Goal: Task Accomplishment & Management: Use online tool/utility

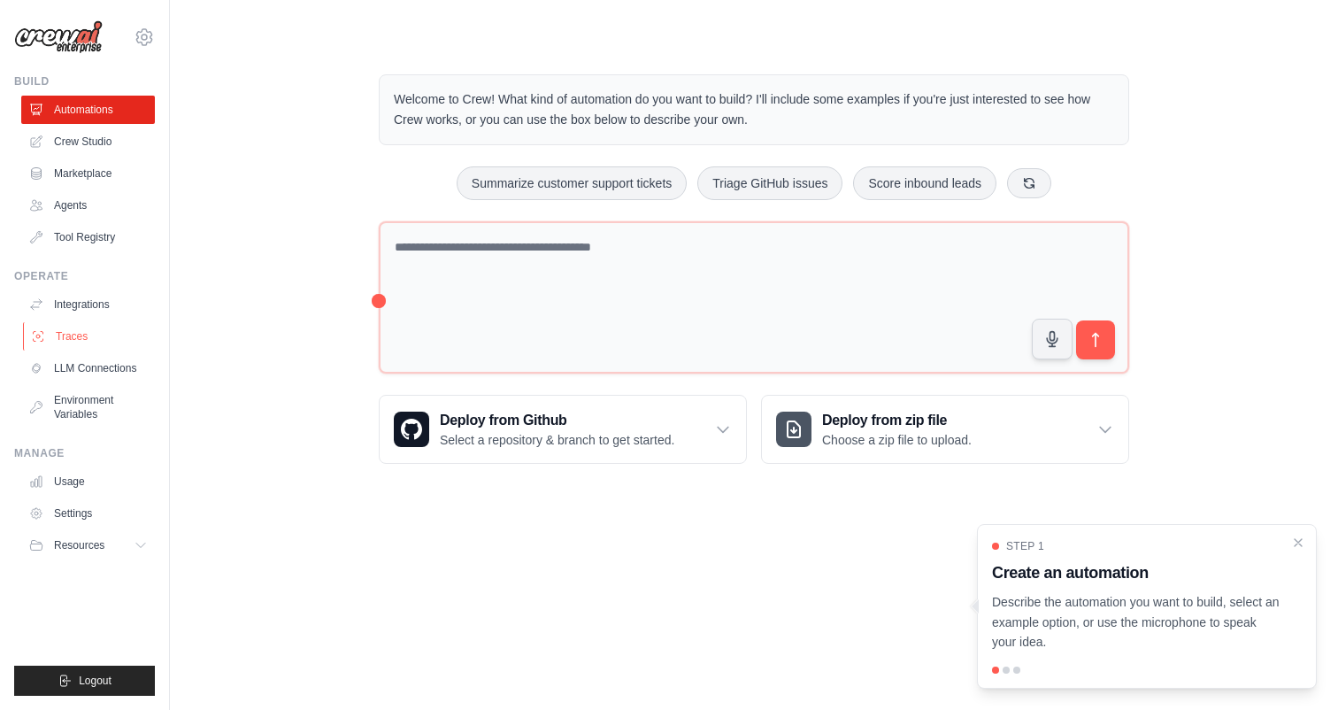
click at [96, 330] on link "Traces" at bounding box center [90, 336] width 134 height 28
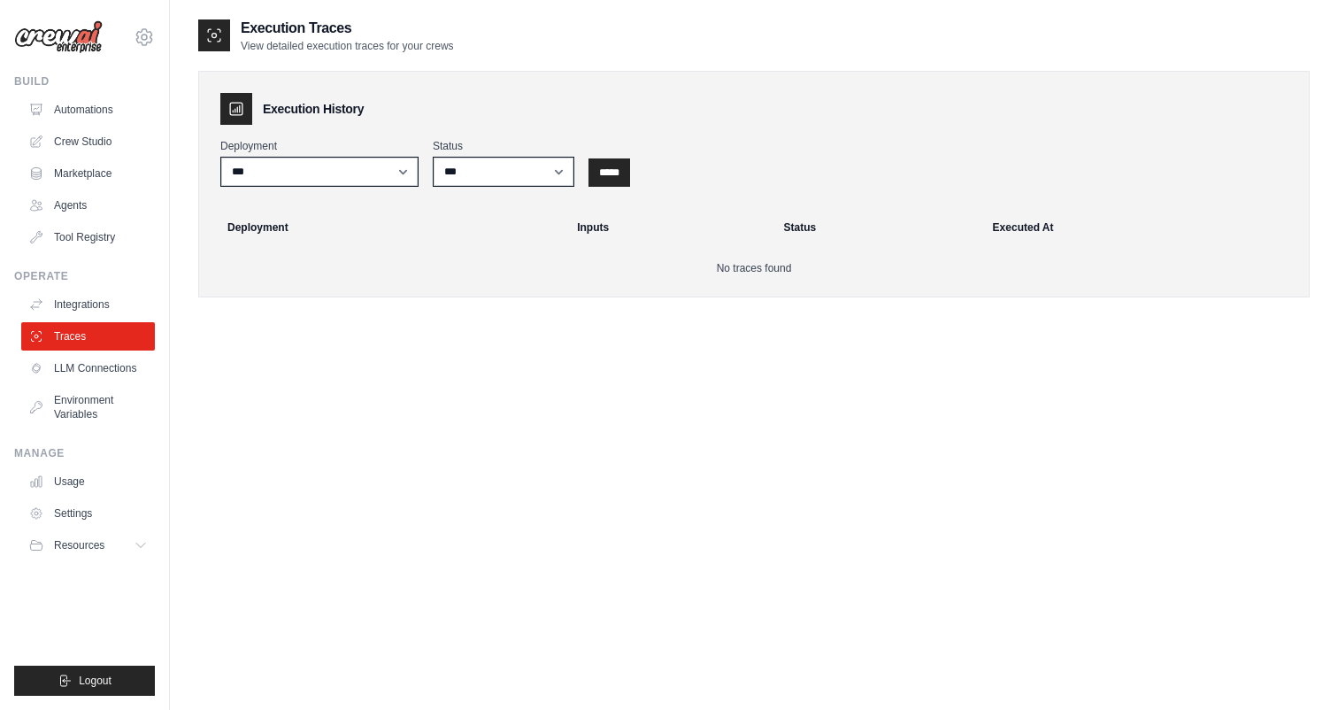
click at [265, 192] on div "Execution History Deployment *** Status *** ********* ******* ***** ***** Deplo…" at bounding box center [753, 184] width 1111 height 227
click at [229, 168] on select "***" at bounding box center [319, 172] width 198 height 30
click at [90, 141] on link "Crew Studio" at bounding box center [90, 141] width 134 height 28
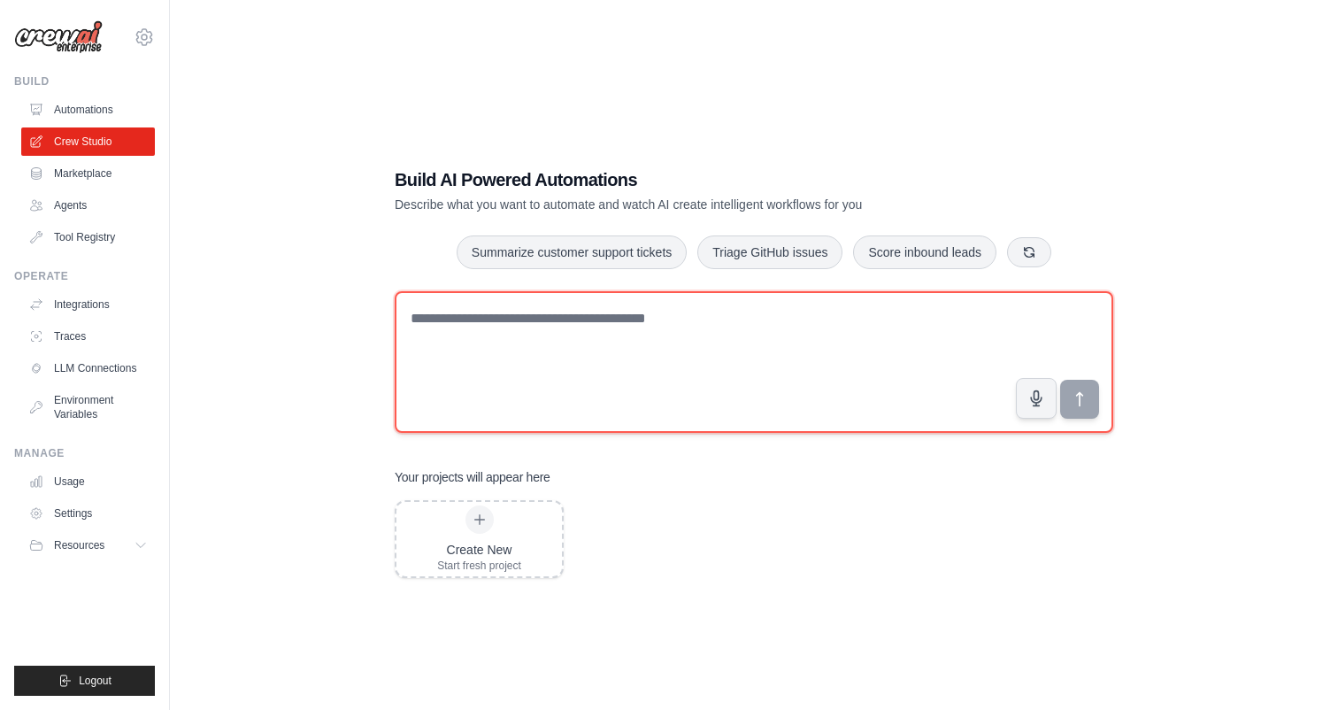
click at [521, 356] on textarea at bounding box center [754, 362] width 719 height 142
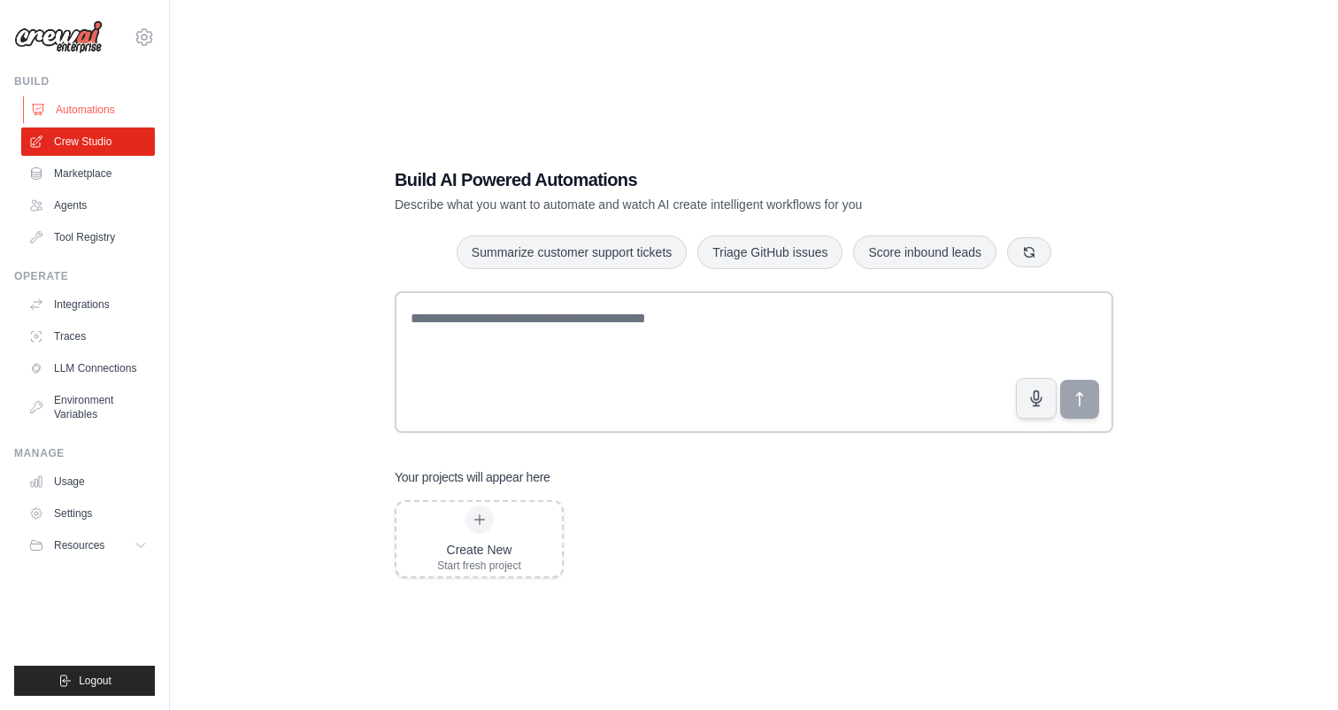
click at [67, 112] on link "Automations" at bounding box center [90, 110] width 134 height 28
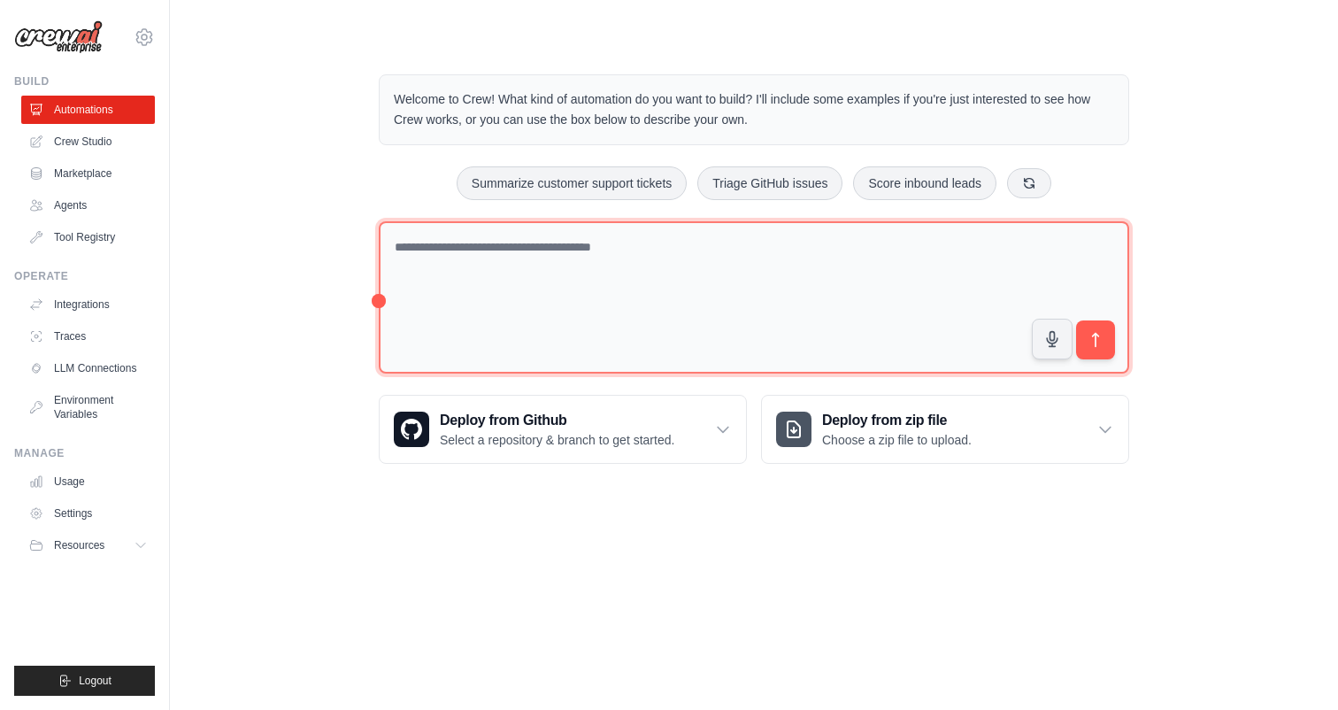
click at [481, 327] on textarea at bounding box center [754, 297] width 750 height 153
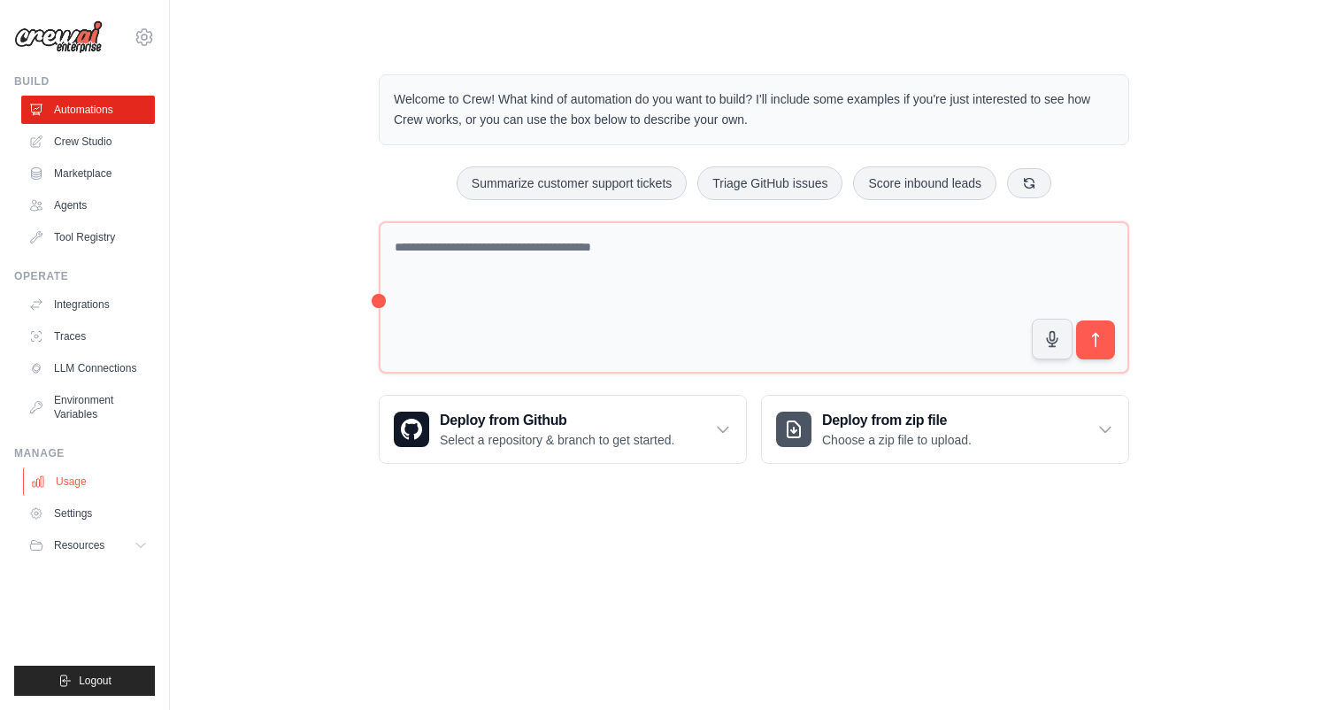
click at [93, 483] on link "Usage" at bounding box center [90, 481] width 134 height 28
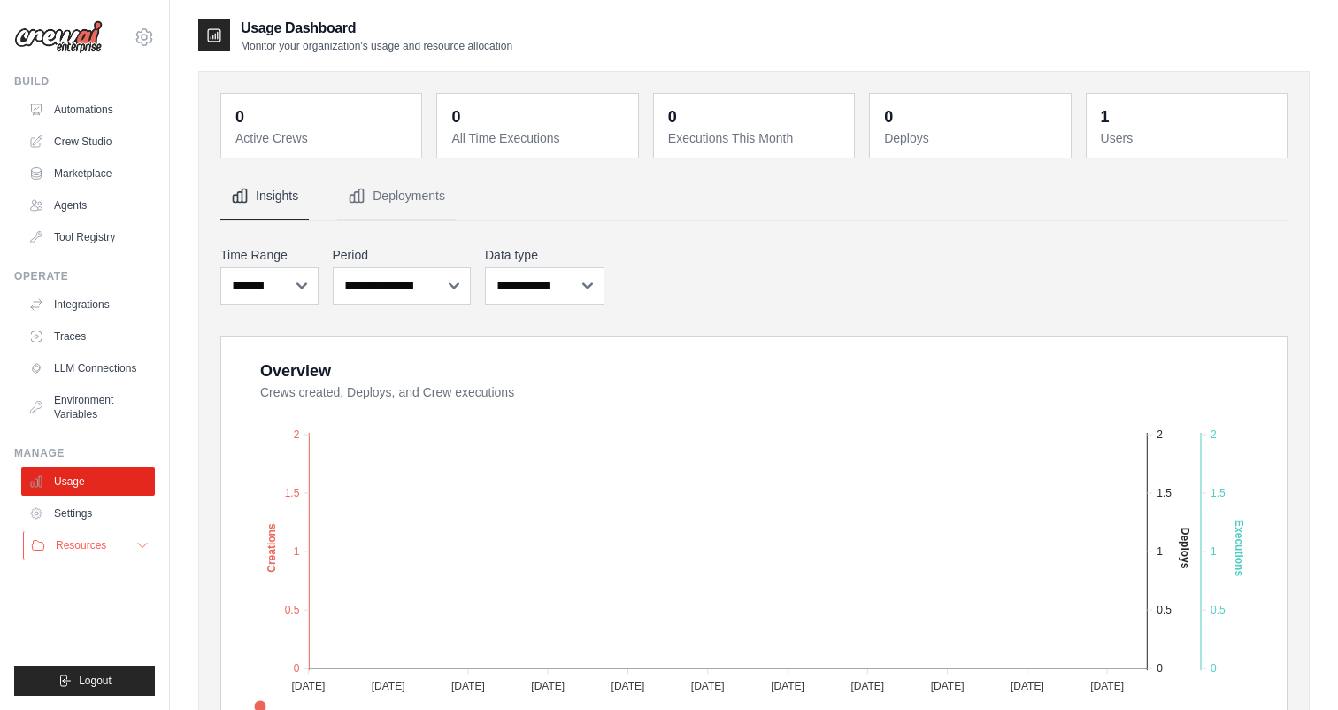
click at [105, 544] on span "Resources" at bounding box center [81, 545] width 50 height 14
click at [99, 375] on link "LLM Connections" at bounding box center [90, 368] width 134 height 28
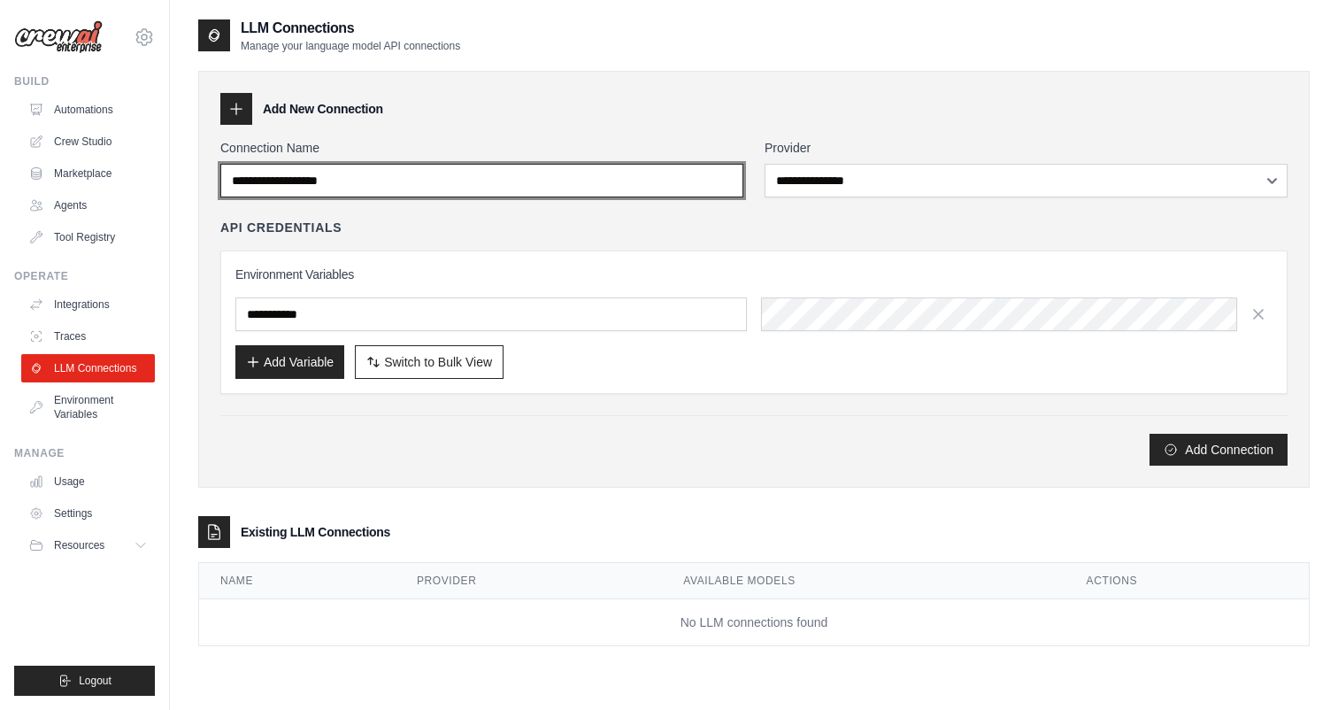
click at [361, 183] on input "Connection Name" at bounding box center [481, 181] width 523 height 34
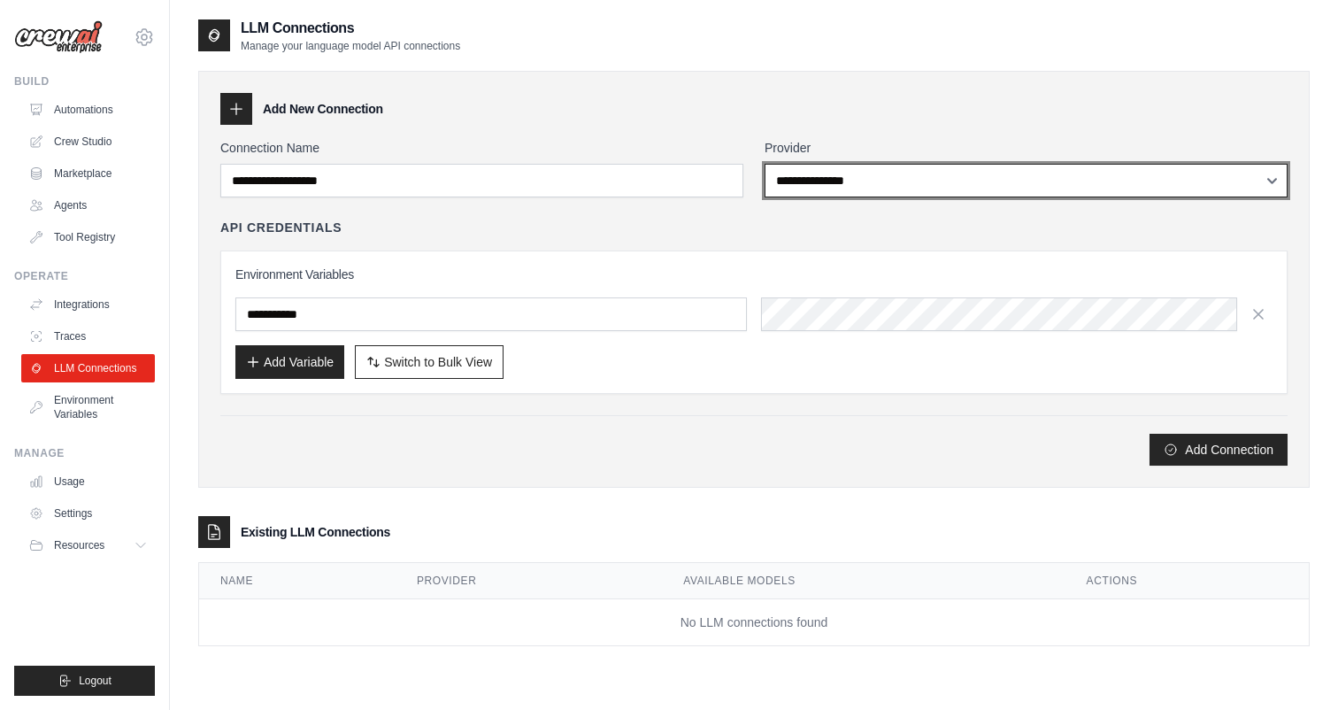
click at [785, 181] on select "**********" at bounding box center [1026, 181] width 523 height 34
select select "******"
click at [765, 164] on select "**********" at bounding box center [1026, 181] width 523 height 34
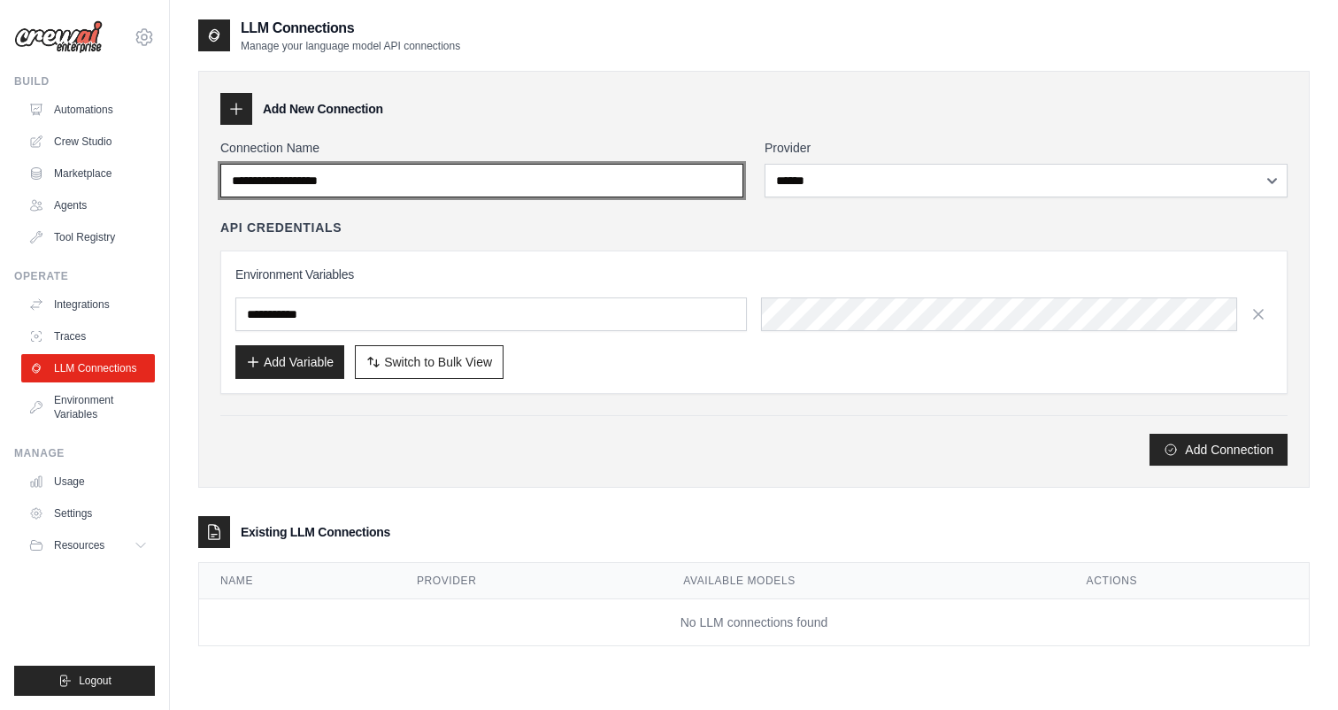
click at [662, 169] on input "Connection Name" at bounding box center [481, 181] width 523 height 34
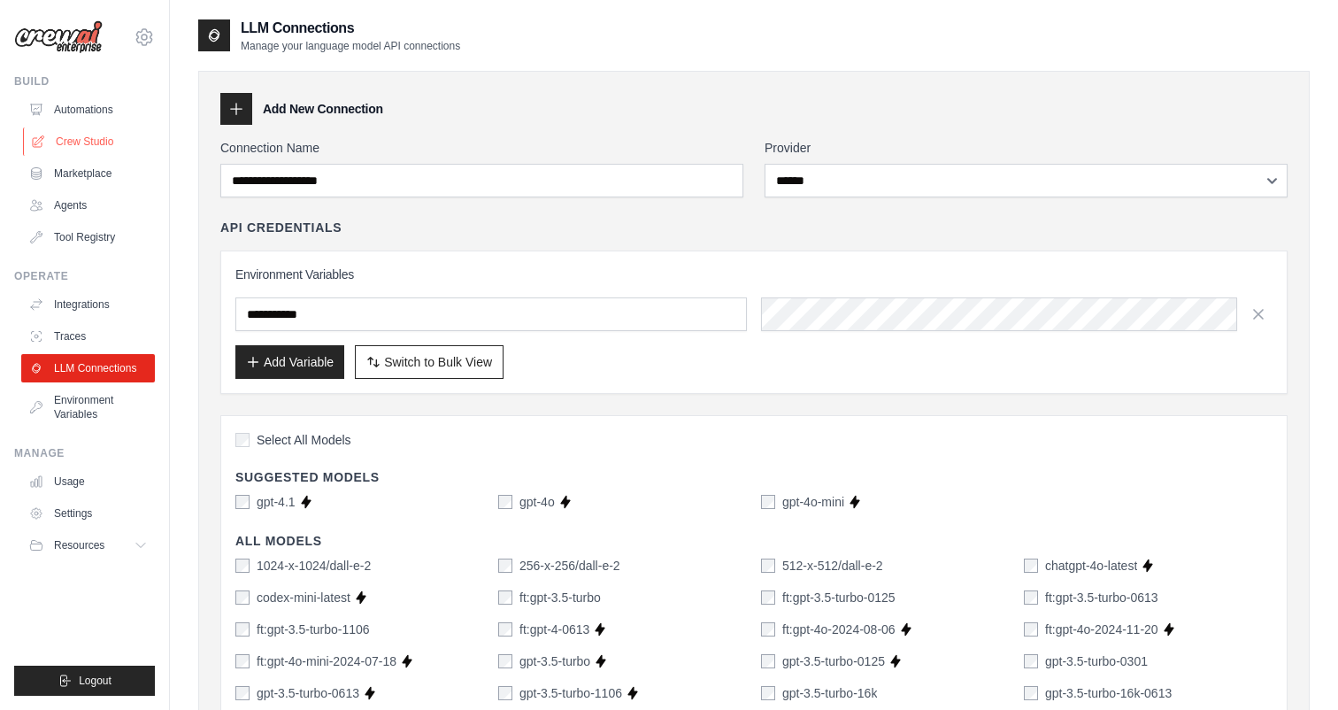
click at [97, 144] on link "Crew Studio" at bounding box center [90, 141] width 134 height 28
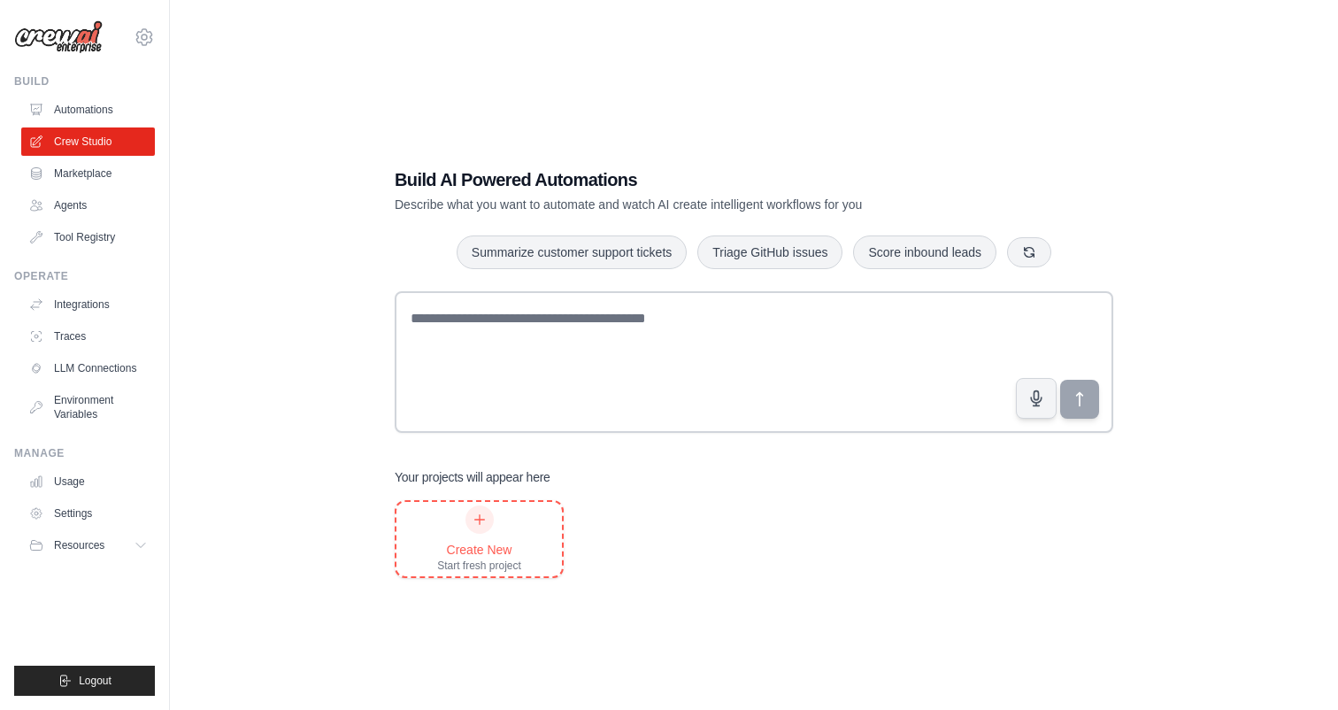
click at [495, 542] on div "Create New" at bounding box center [479, 550] width 84 height 18
click at [88, 550] on span "Resources" at bounding box center [81, 545] width 50 height 14
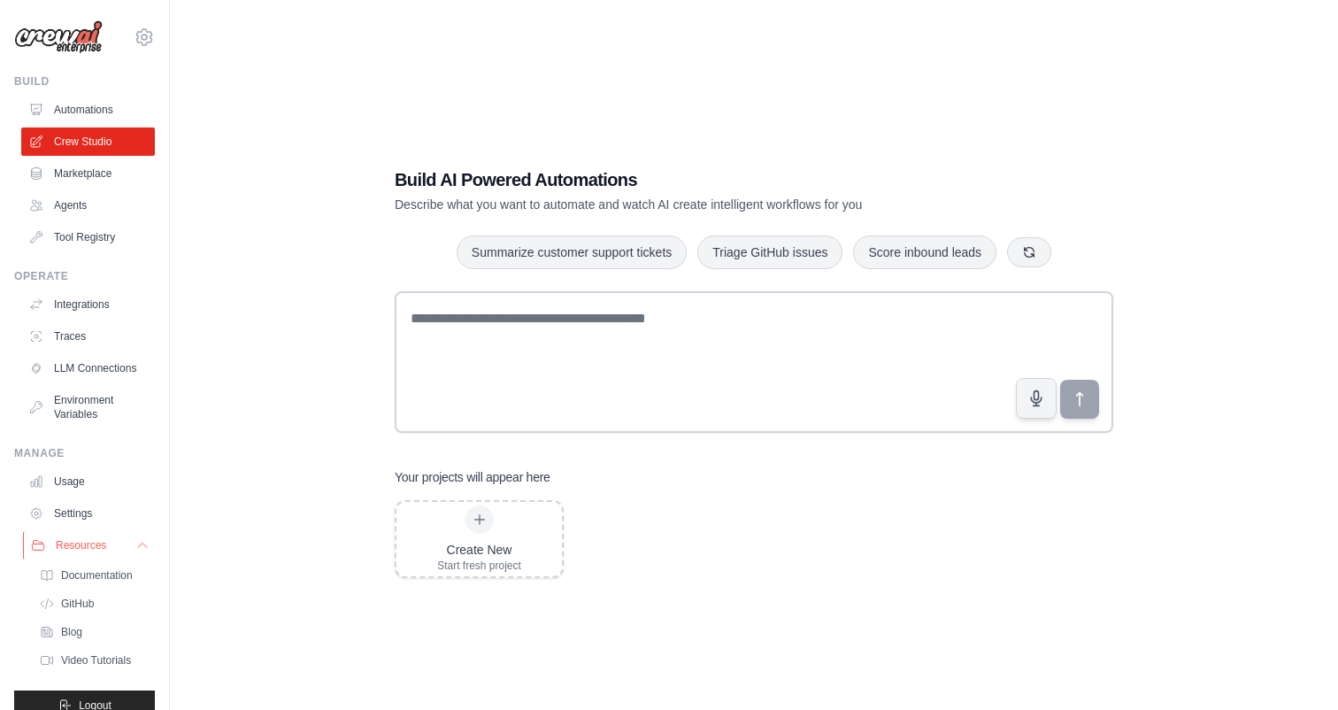
click at [88, 550] on span "Resources" at bounding box center [81, 545] width 50 height 14
click at [142, 33] on icon at bounding box center [144, 37] width 21 height 21
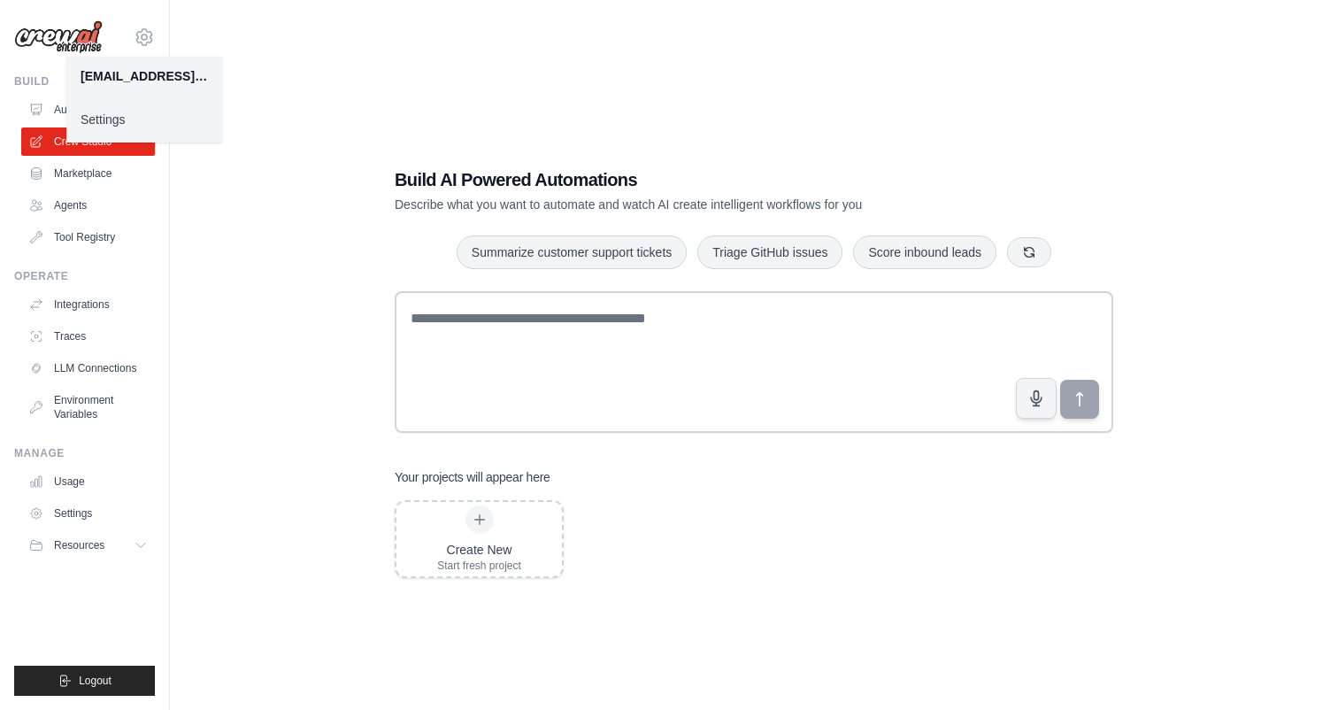
click at [228, 142] on div "Build AI Powered Automations Describe what you want to automate and watch AI cr…" at bounding box center [753, 373] width 1111 height 710
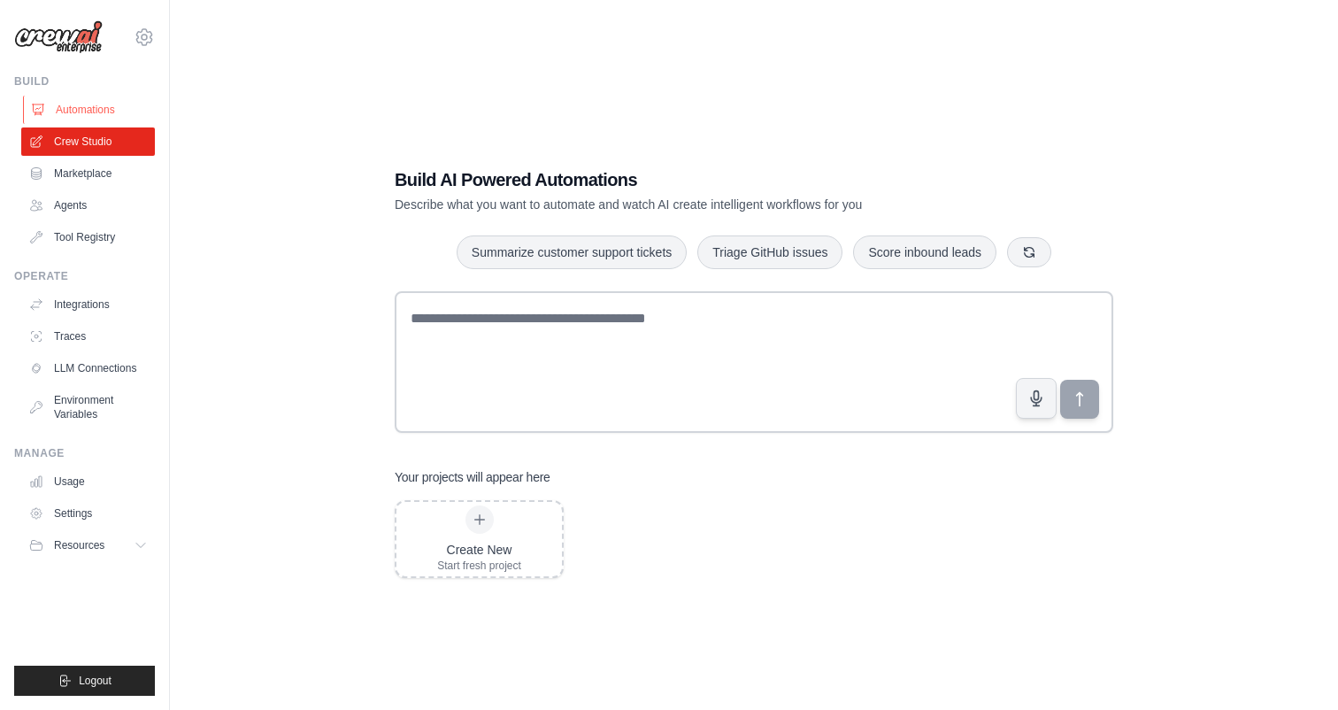
click at [88, 104] on link "Automations" at bounding box center [90, 110] width 134 height 28
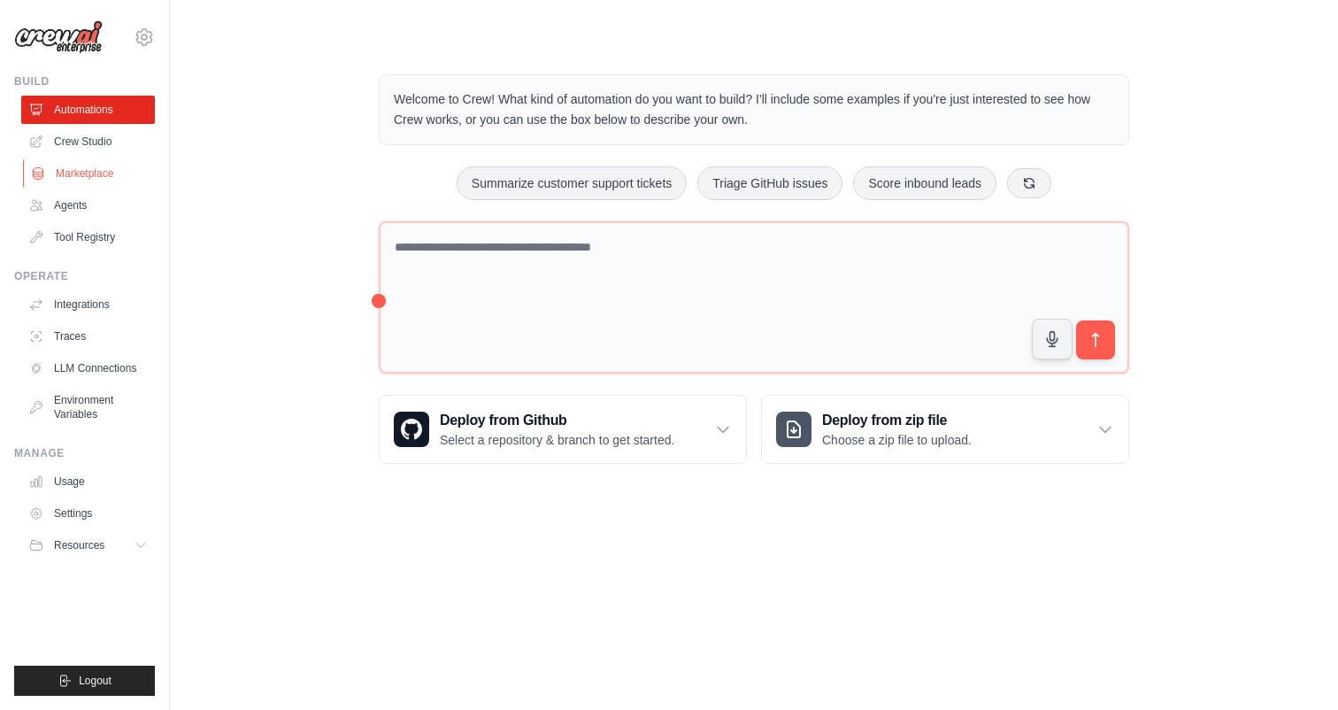
click at [68, 181] on link "Marketplace" at bounding box center [90, 173] width 134 height 28
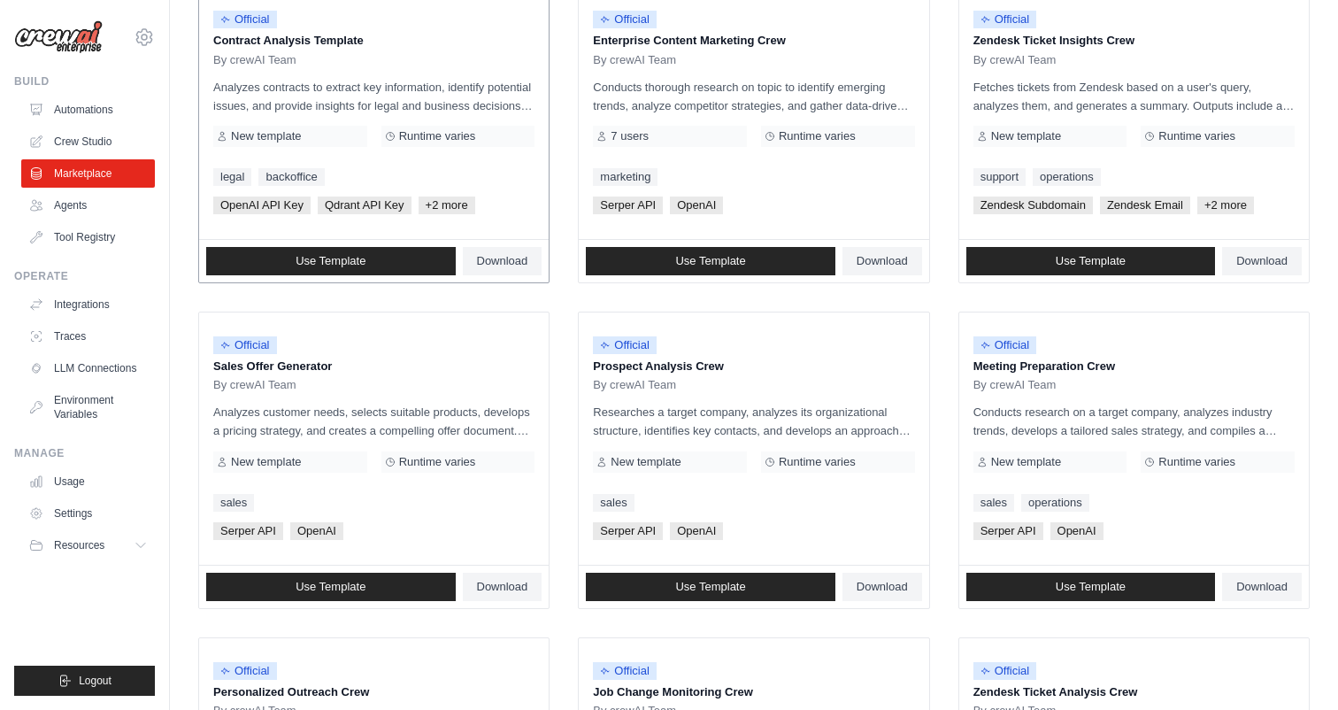
scroll to position [256, 0]
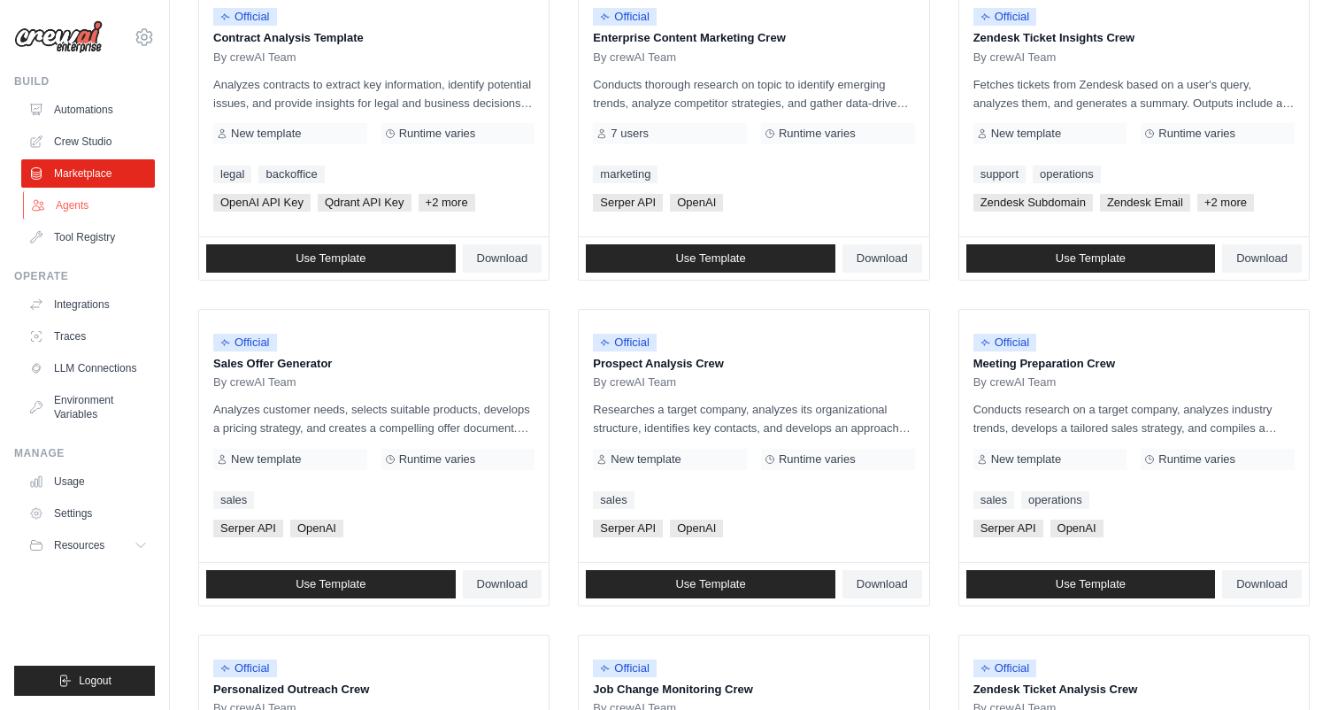
click at [150, 209] on link "Agents" at bounding box center [90, 205] width 134 height 28
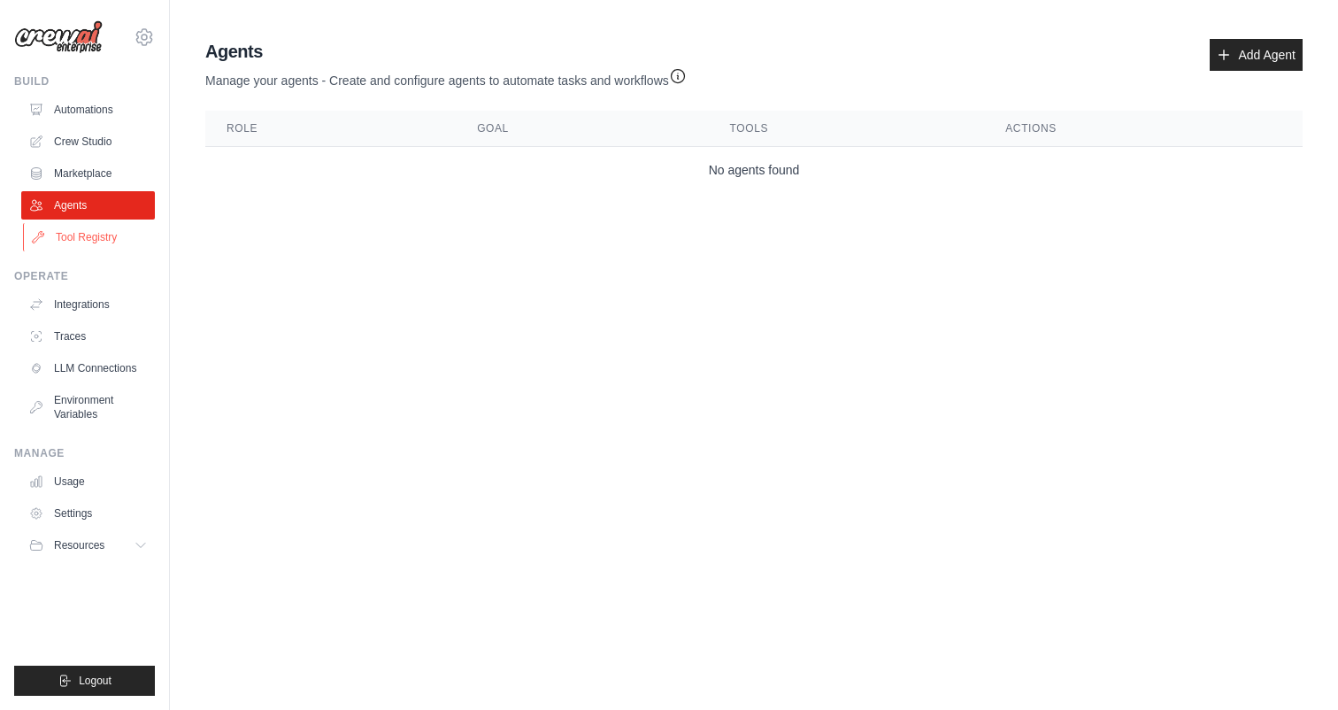
click at [133, 235] on link "Tool Registry" at bounding box center [90, 237] width 134 height 28
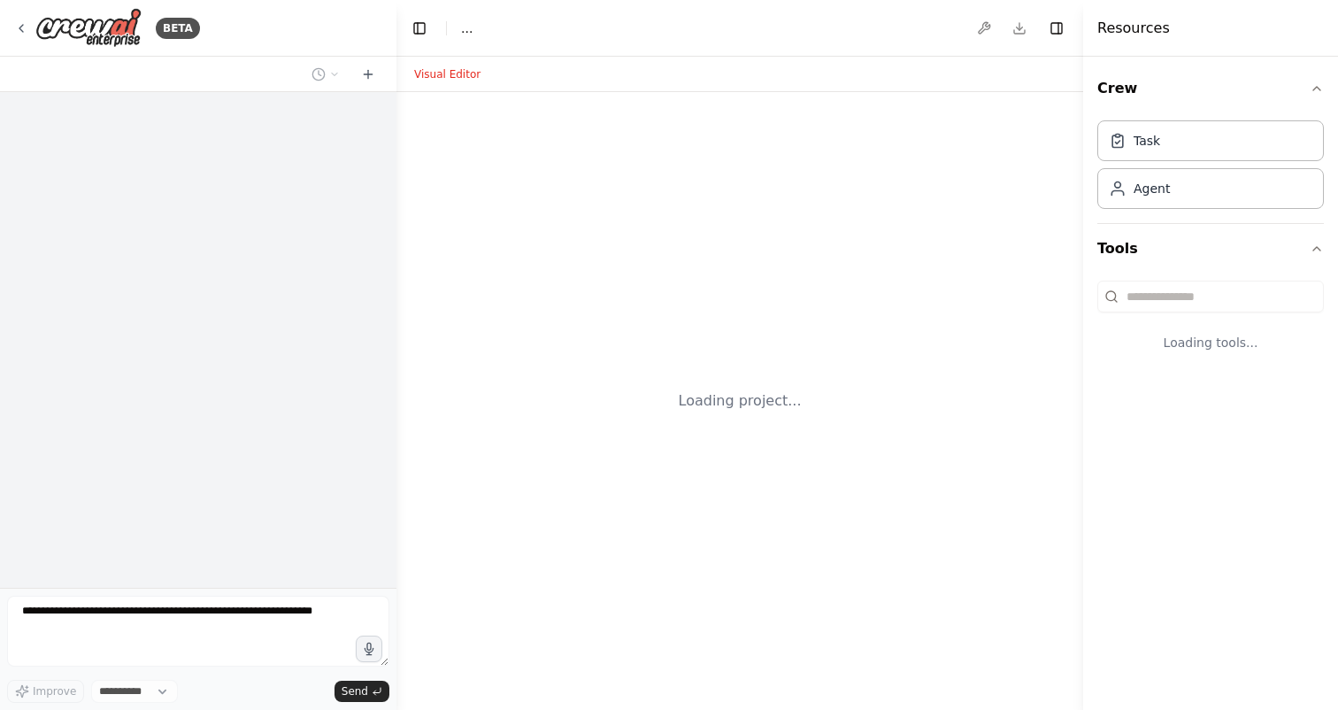
select select "****"
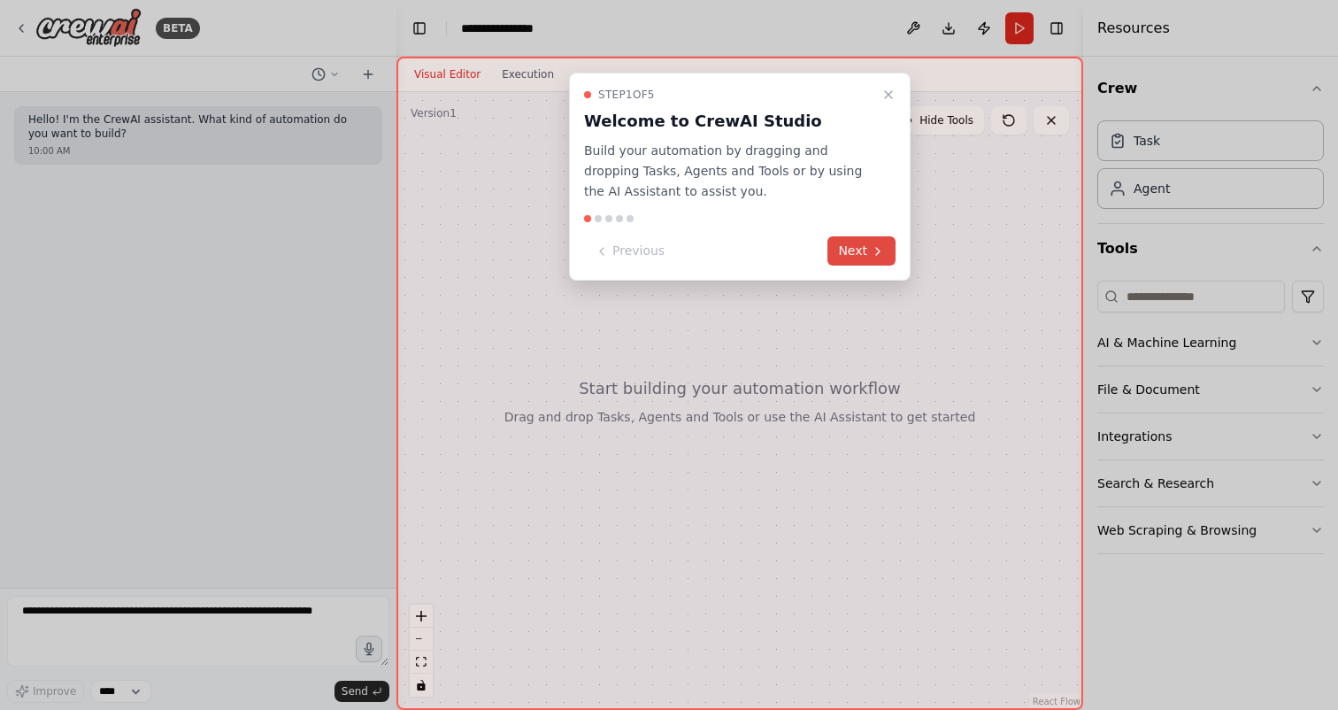
click at [870, 249] on button "Next" at bounding box center [861, 250] width 68 height 29
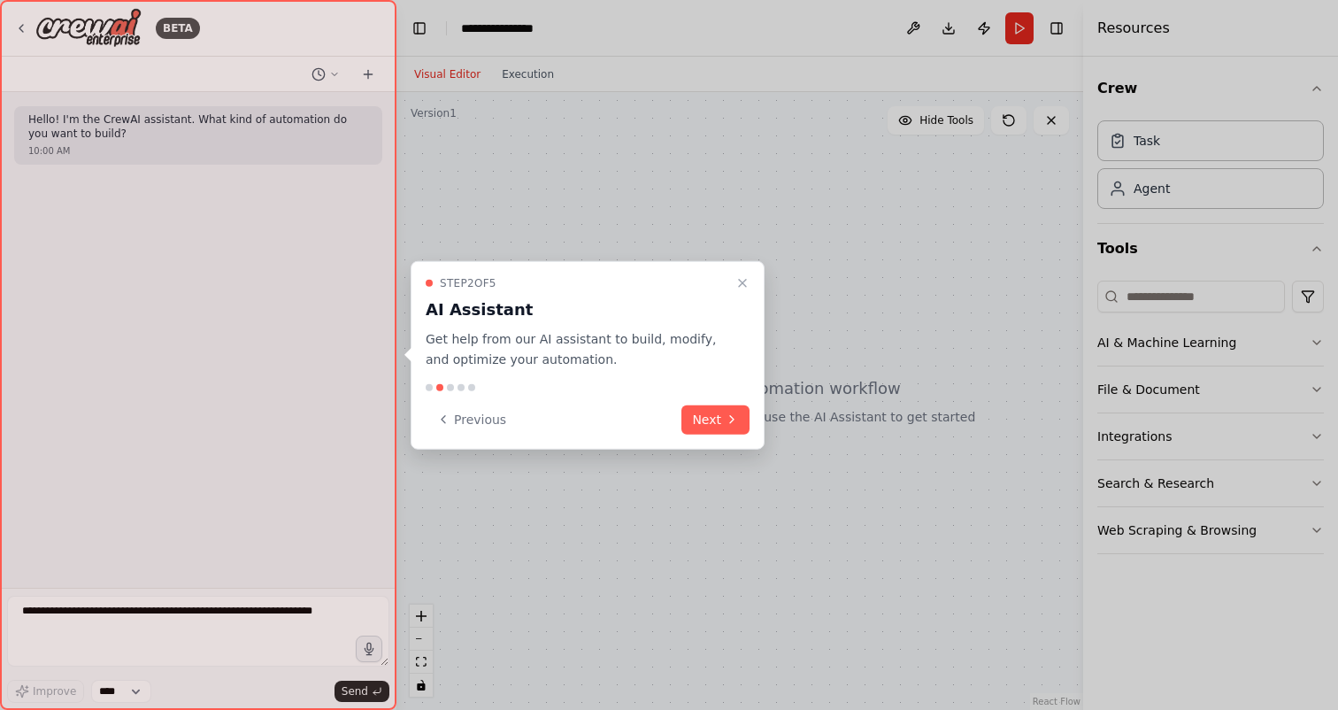
click at [870, 249] on div at bounding box center [669, 355] width 1338 height 710
click at [724, 416] on button "Next" at bounding box center [715, 418] width 68 height 29
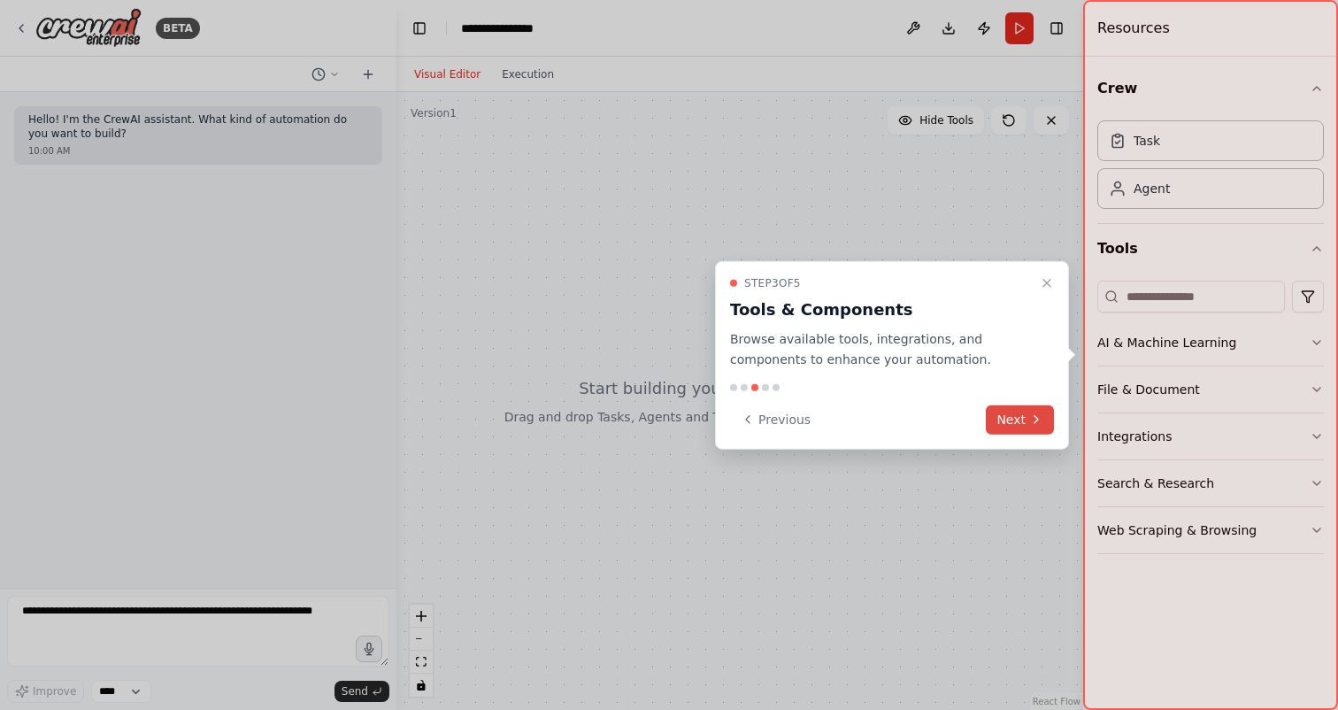
click at [1021, 415] on button "Next" at bounding box center [1020, 418] width 68 height 29
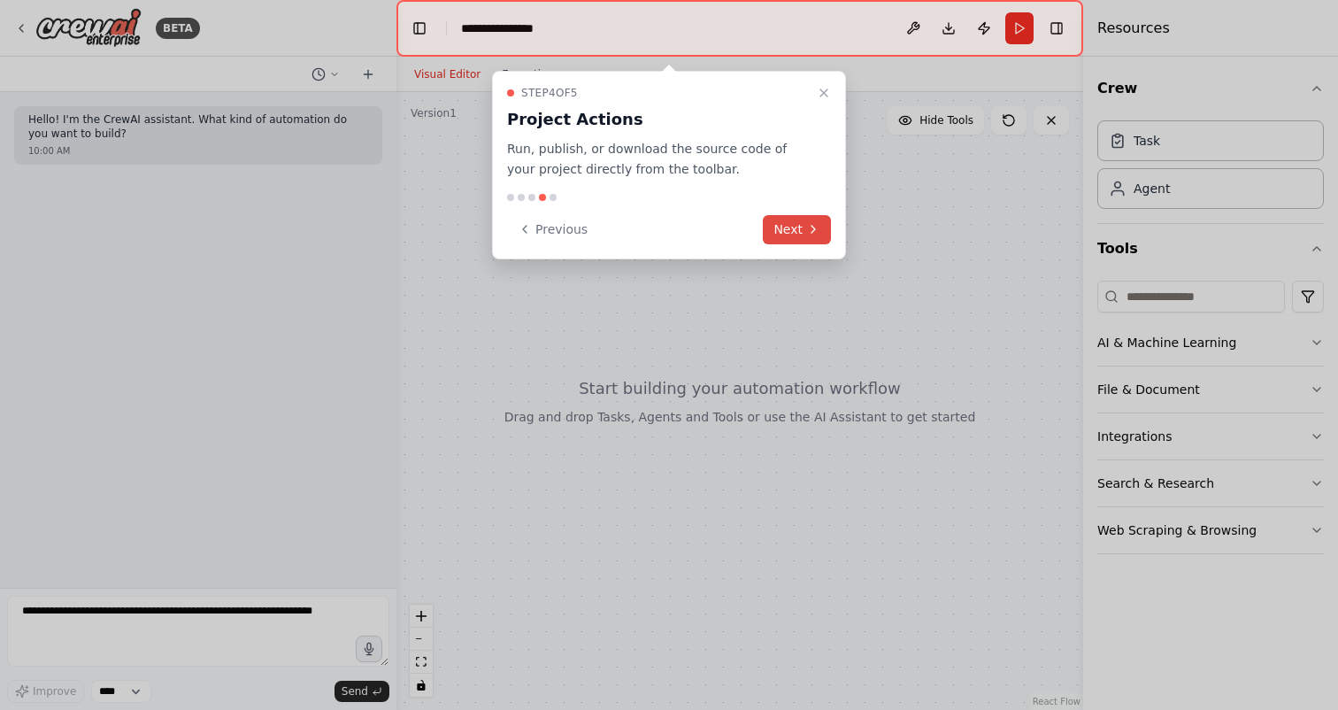
click at [806, 224] on icon at bounding box center [813, 229] width 14 height 14
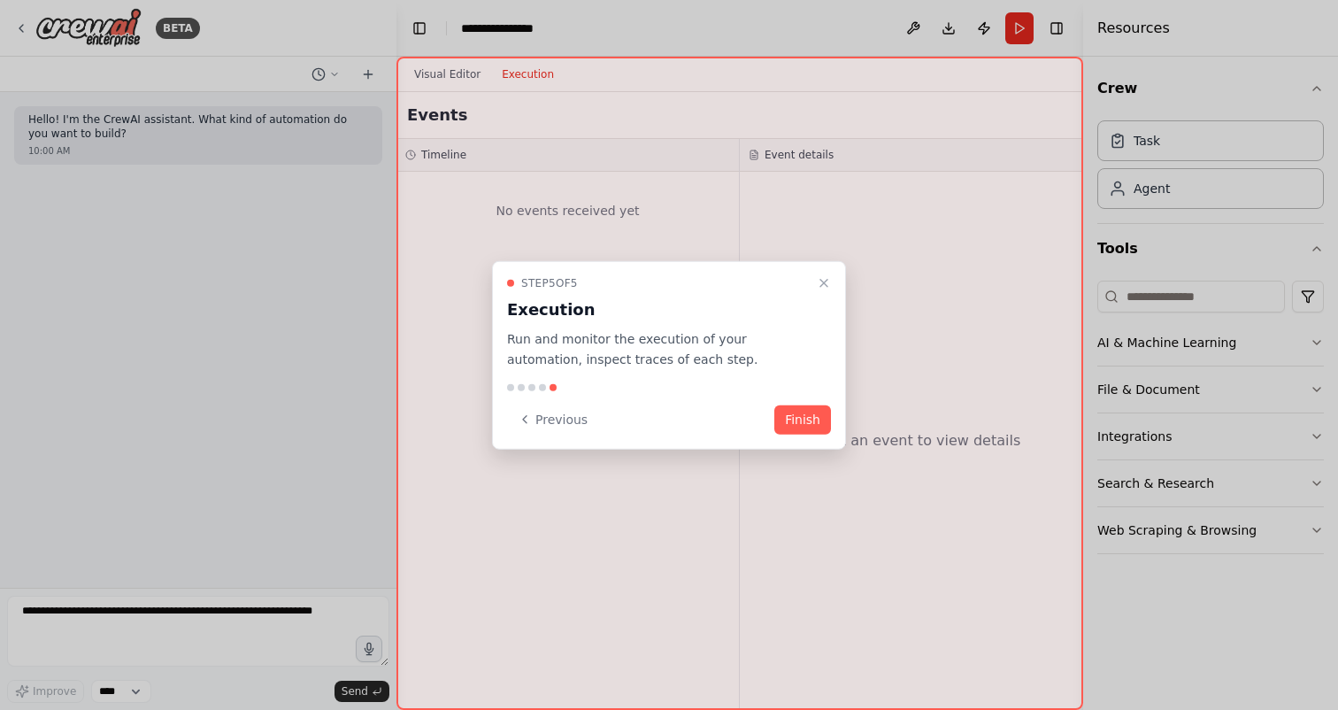
click at [802, 400] on div "Step 5 of 5 Execution Run and monitor the execution of your automation, inspect…" at bounding box center [669, 355] width 354 height 188
click at [795, 409] on button "Finish" at bounding box center [802, 418] width 57 height 29
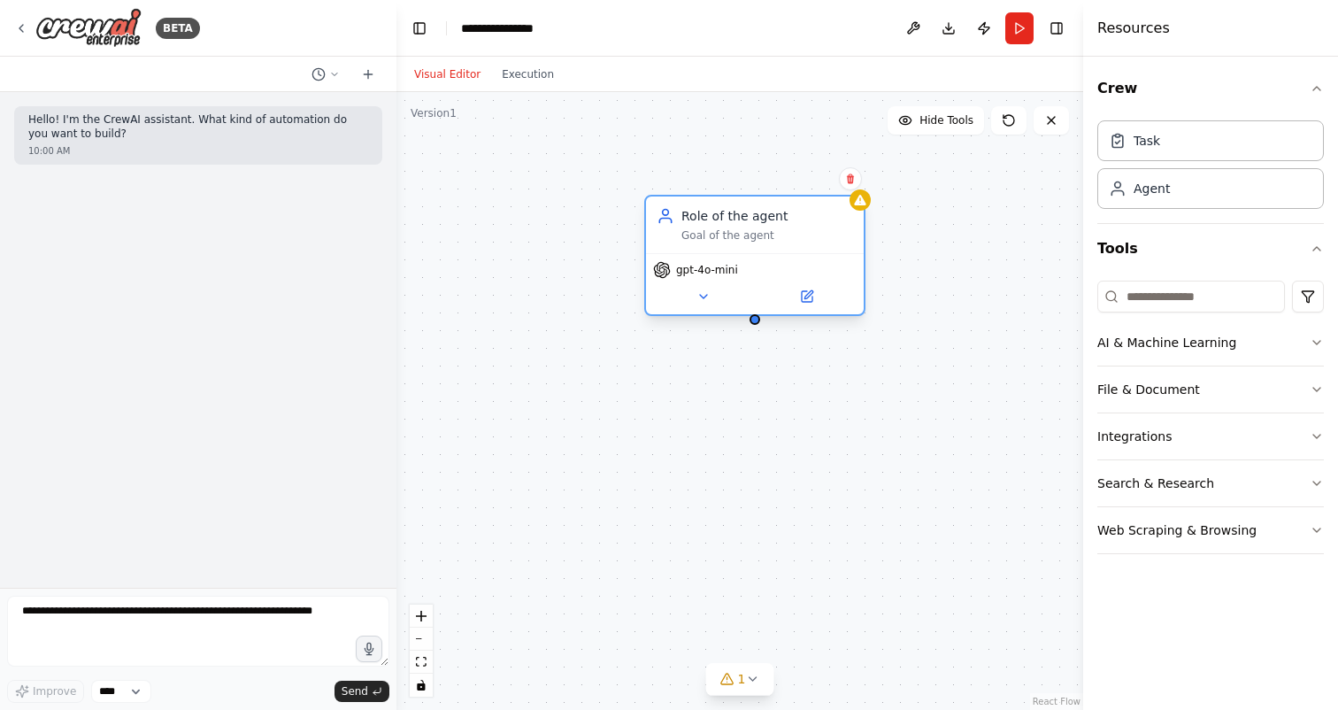
drag, startPoint x: 874, startPoint y: 246, endPoint x: 629, endPoint y: 249, distance: 245.1
click at [646, 250] on div "Role of the agent Goal of the agent" at bounding box center [755, 224] width 218 height 57
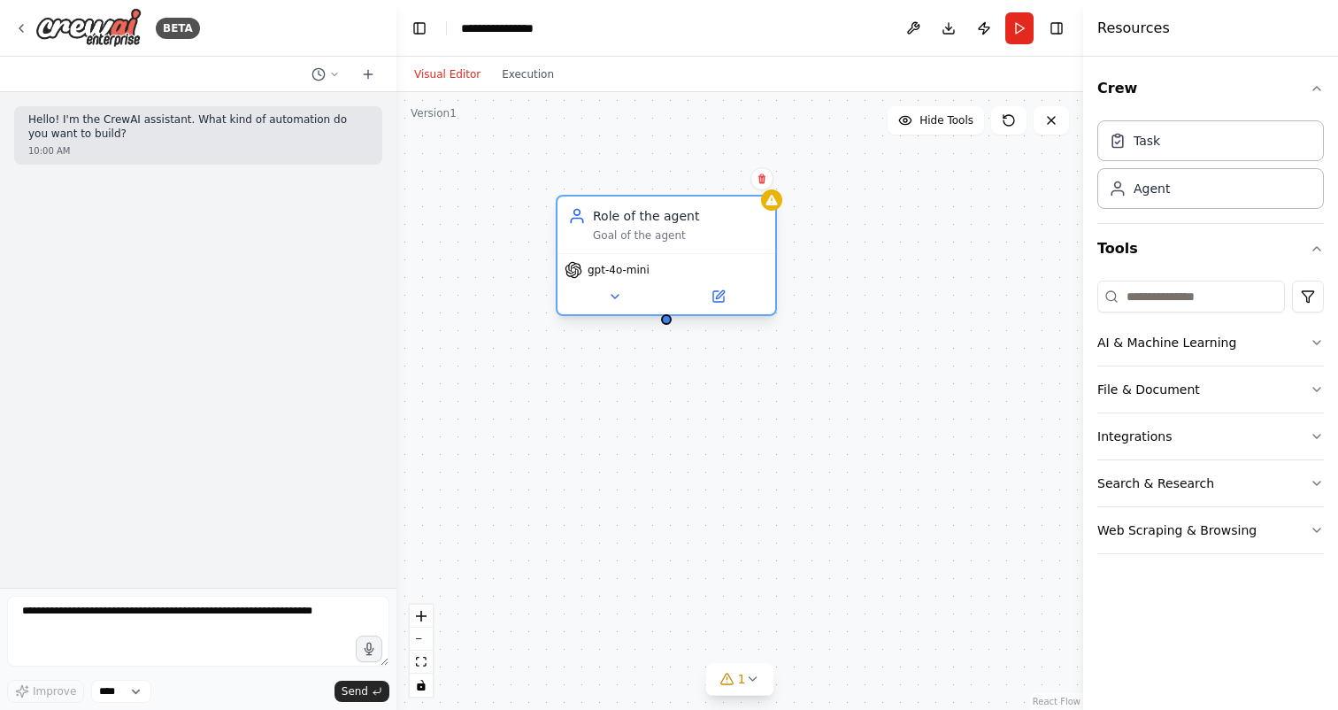
click at [629, 249] on div "Role of the agent Goal of the agent" at bounding box center [666, 224] width 218 height 57
click at [669, 321] on div at bounding box center [666, 319] width 11 height 11
click at [612, 299] on icon at bounding box center [615, 296] width 14 height 14
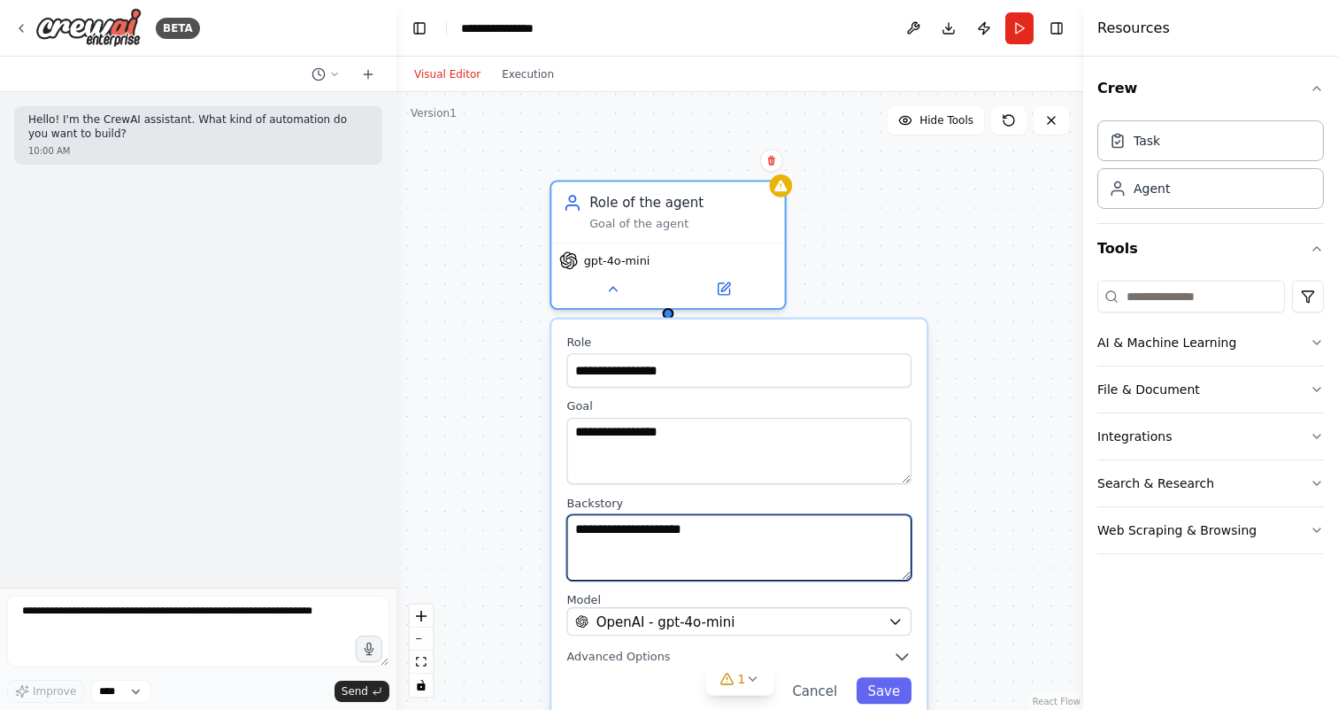
click at [657, 545] on textarea "**********" at bounding box center [738, 547] width 345 height 66
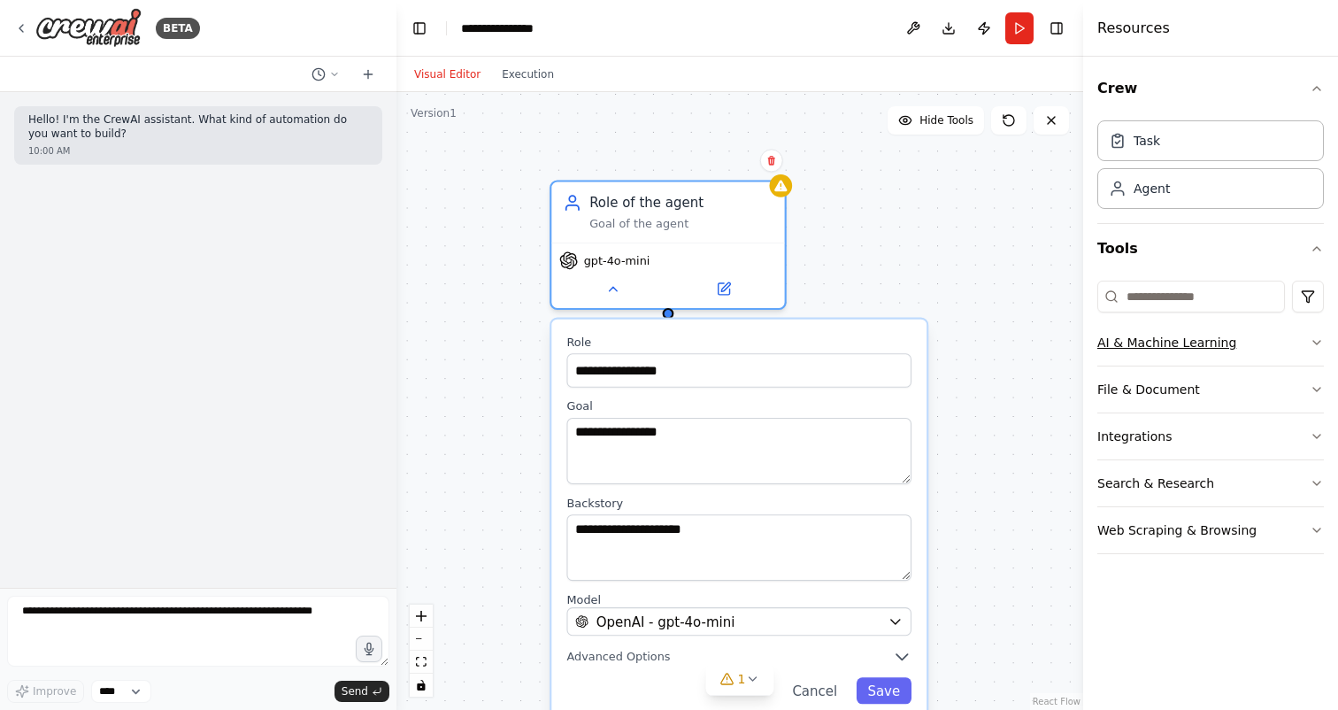
click at [1162, 350] on button "AI & Machine Learning" at bounding box center [1210, 342] width 227 height 46
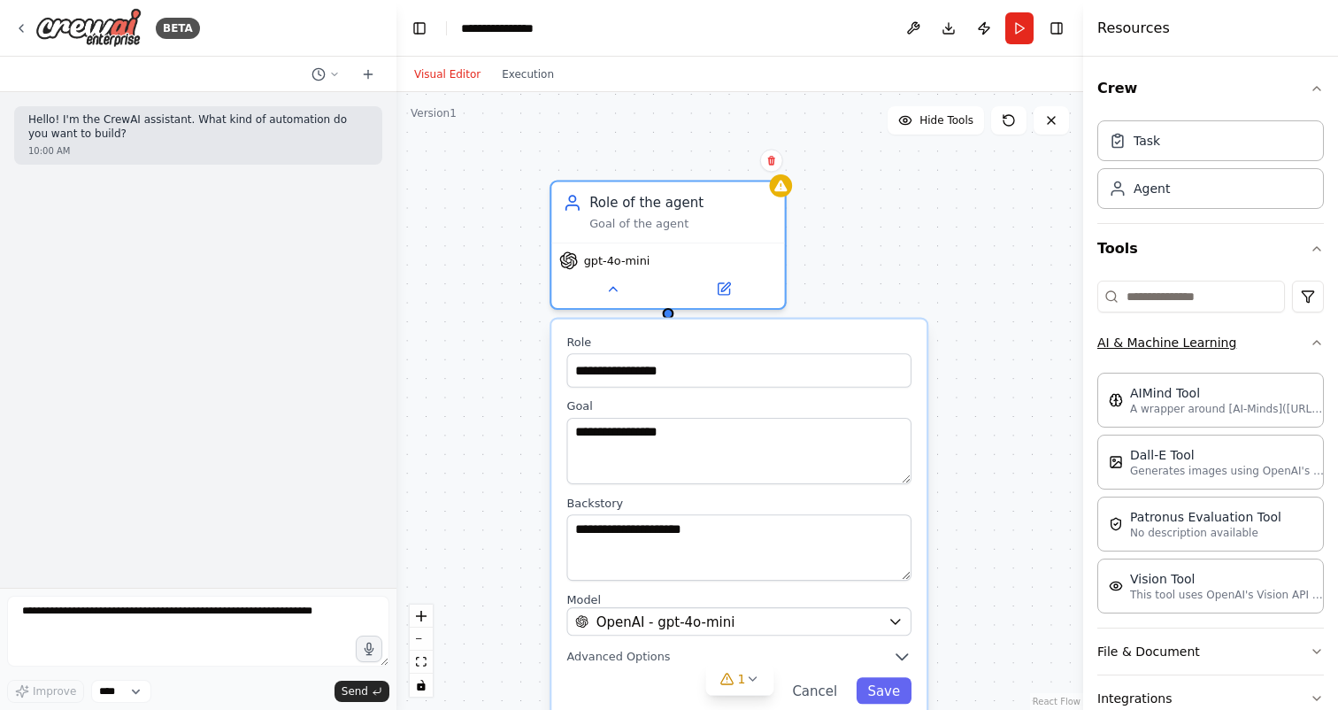
click at [1219, 343] on button "AI & Machine Learning" at bounding box center [1210, 342] width 227 height 46
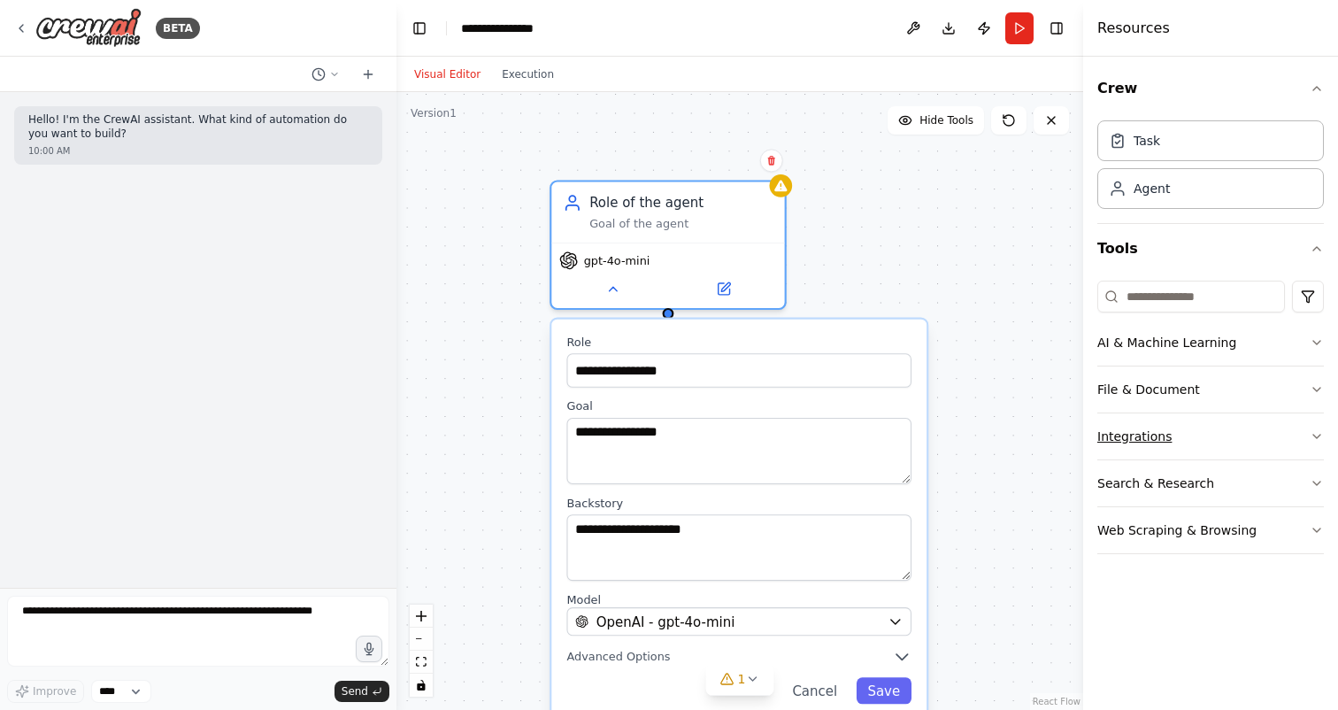
click at [1177, 427] on button "Integrations" at bounding box center [1210, 436] width 227 height 46
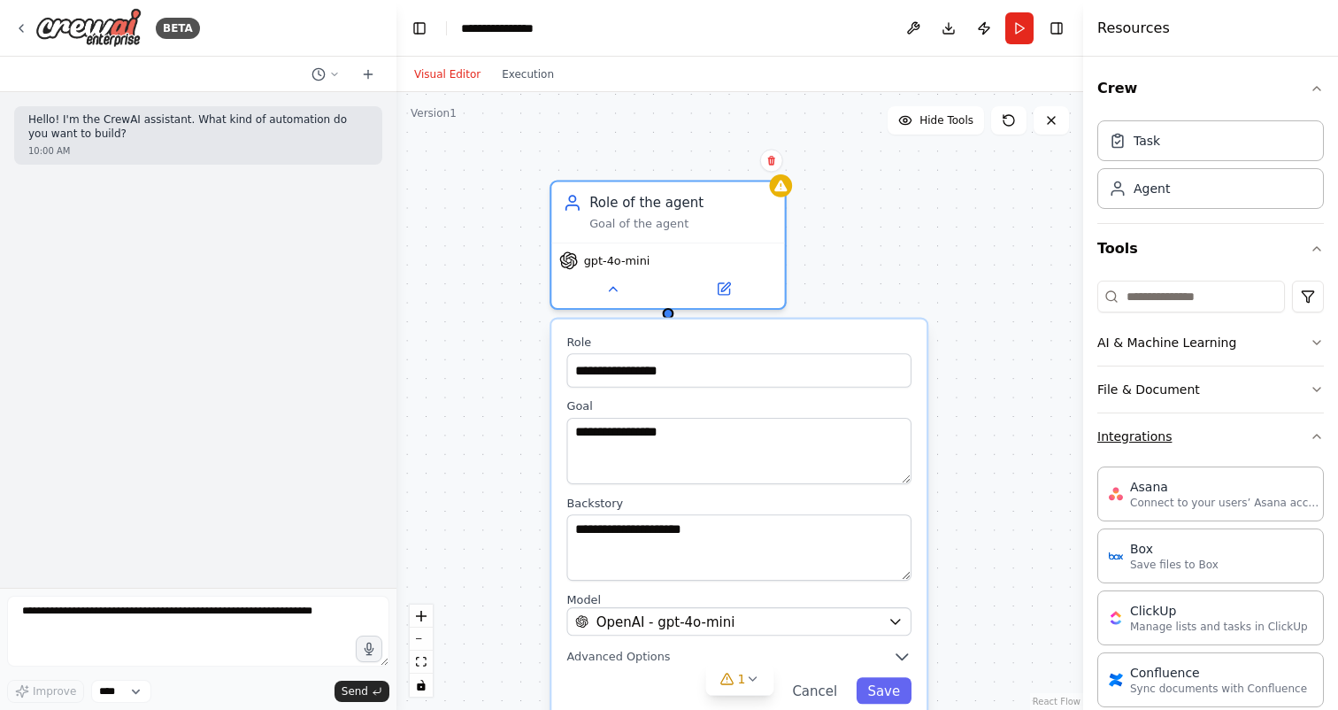
click at [1177, 427] on button "Integrations" at bounding box center [1210, 436] width 227 height 46
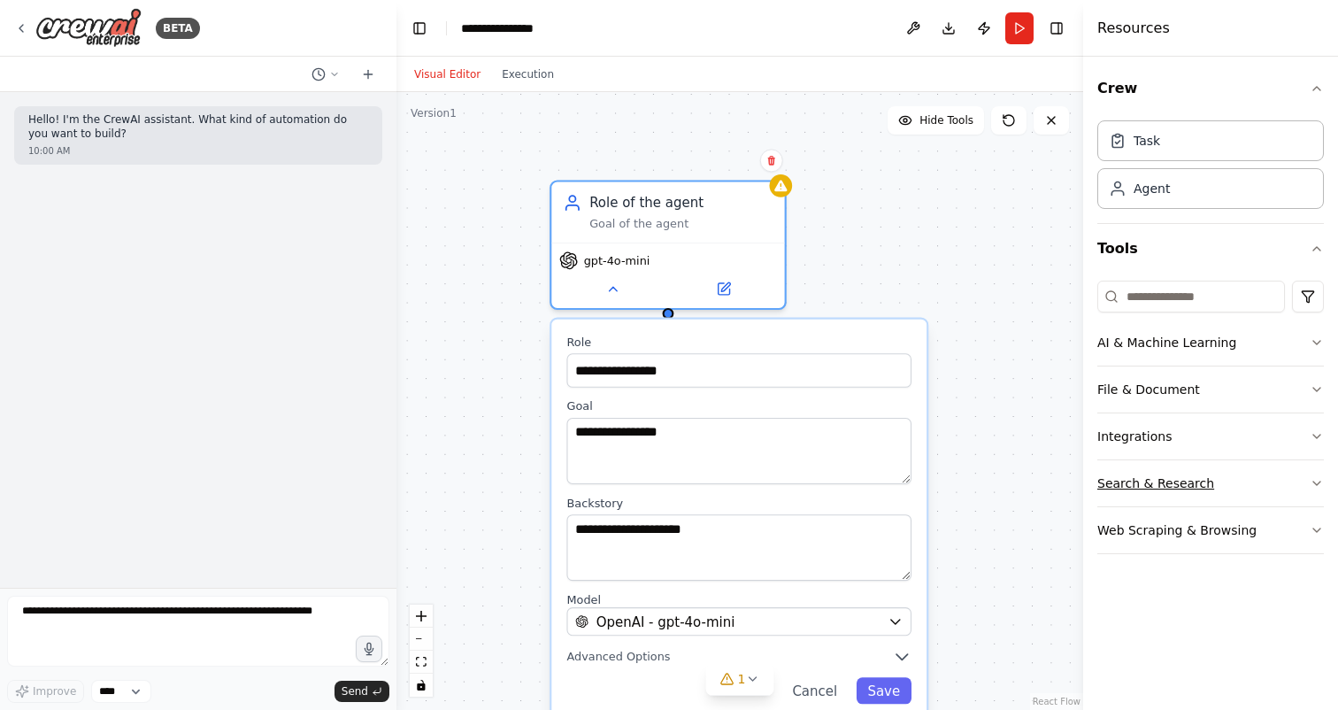
click at [1167, 477] on button "Search & Research" at bounding box center [1210, 483] width 227 height 46
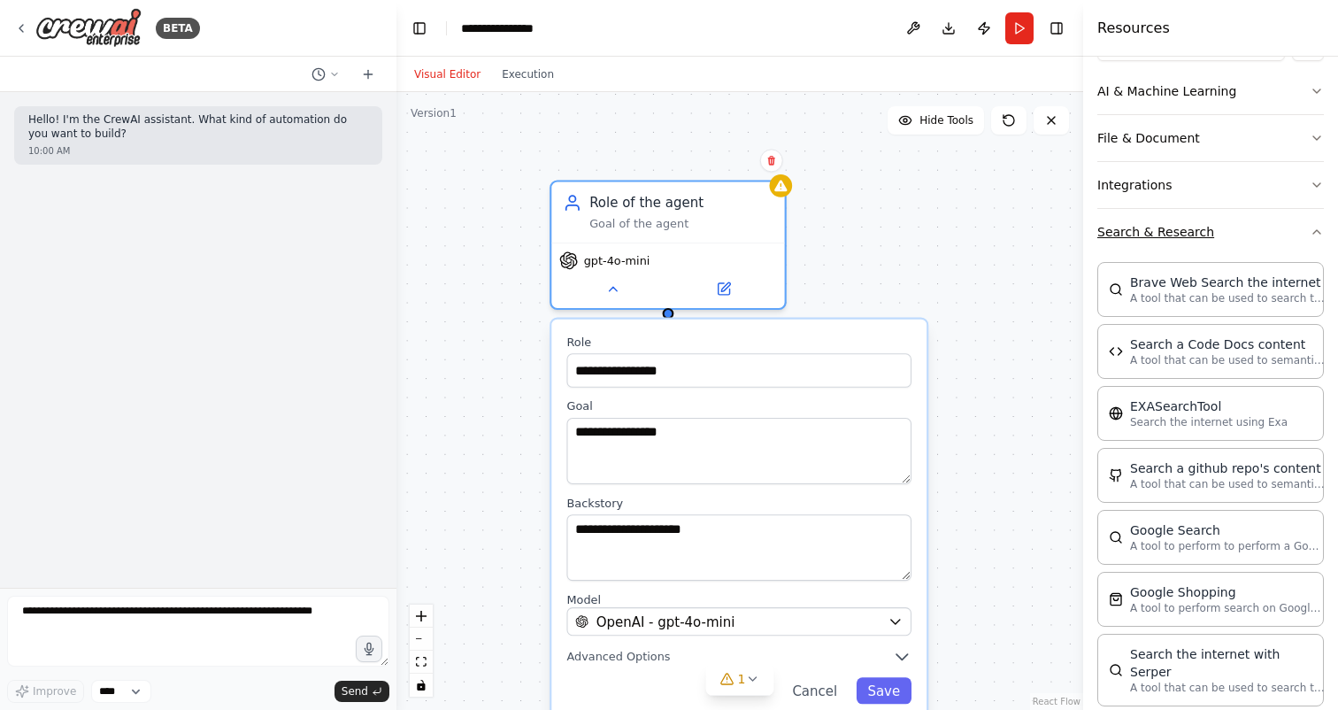
scroll to position [249, 0]
click at [1208, 235] on button "Search & Research" at bounding box center [1210, 234] width 227 height 46
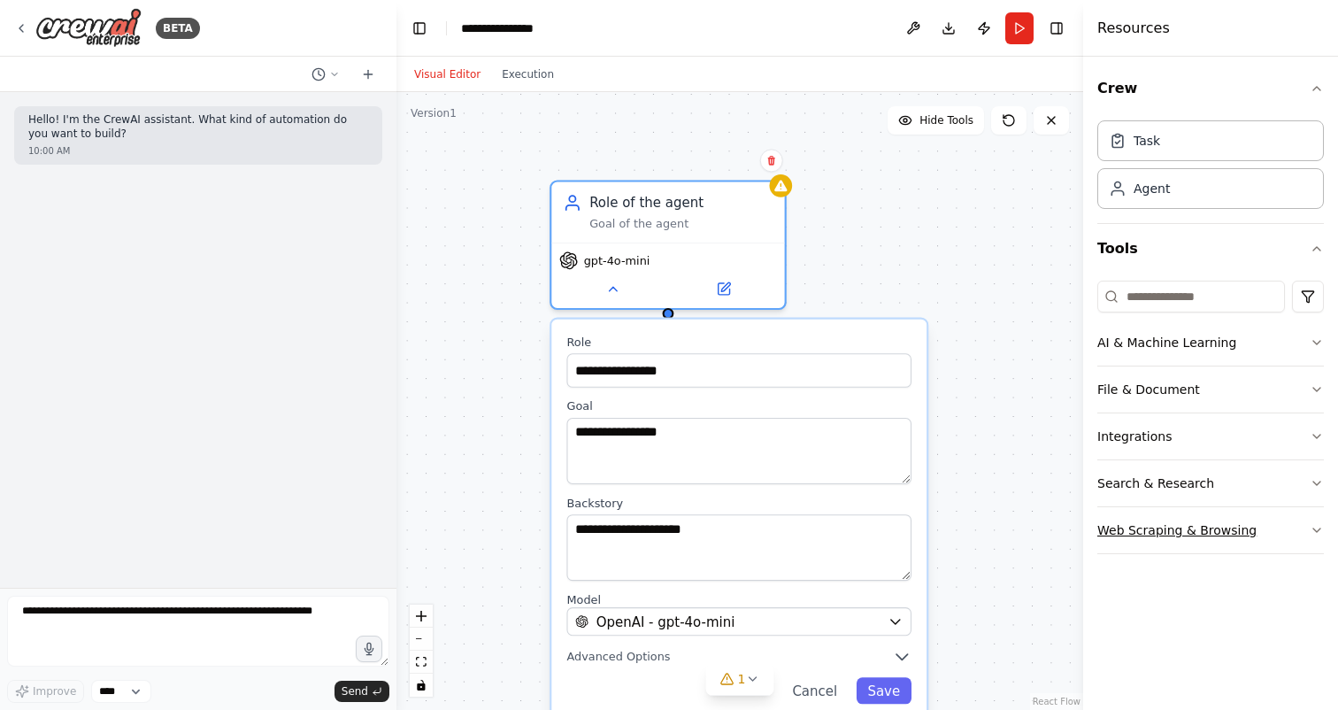
click at [1166, 529] on button "Web Scraping & Browsing" at bounding box center [1210, 530] width 227 height 46
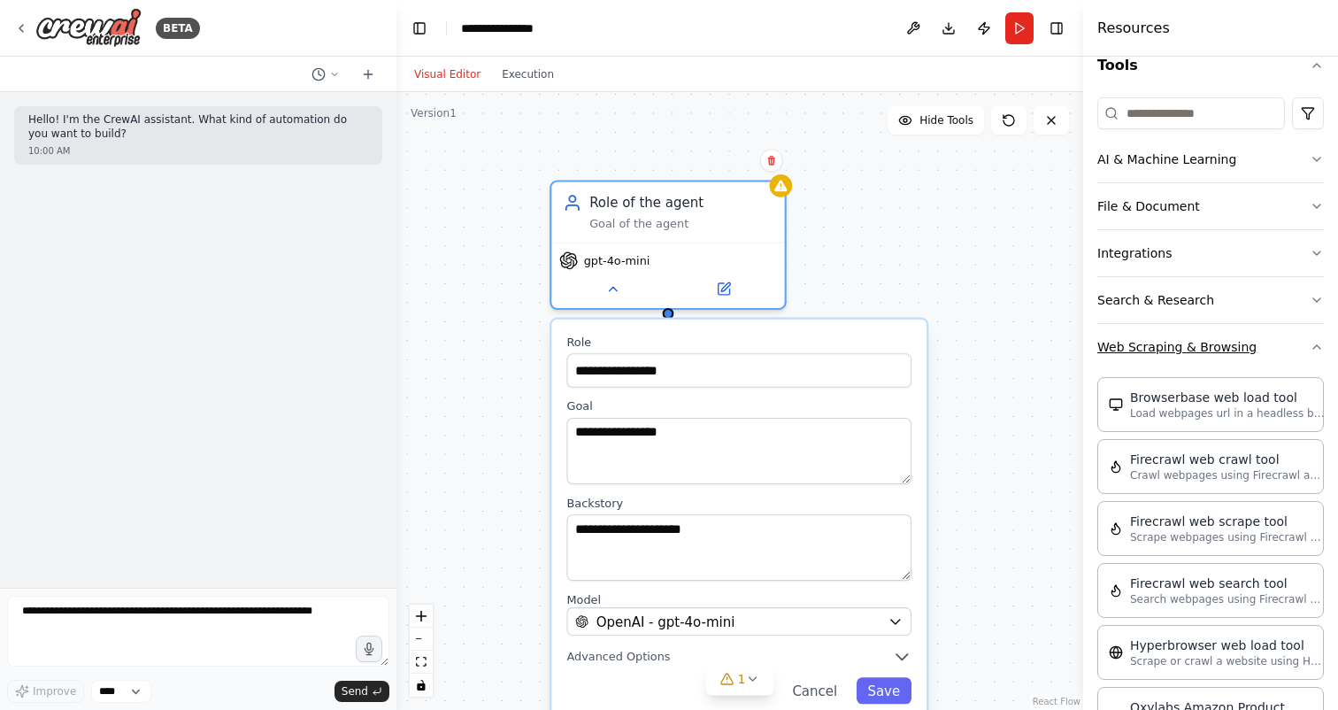
scroll to position [207, 0]
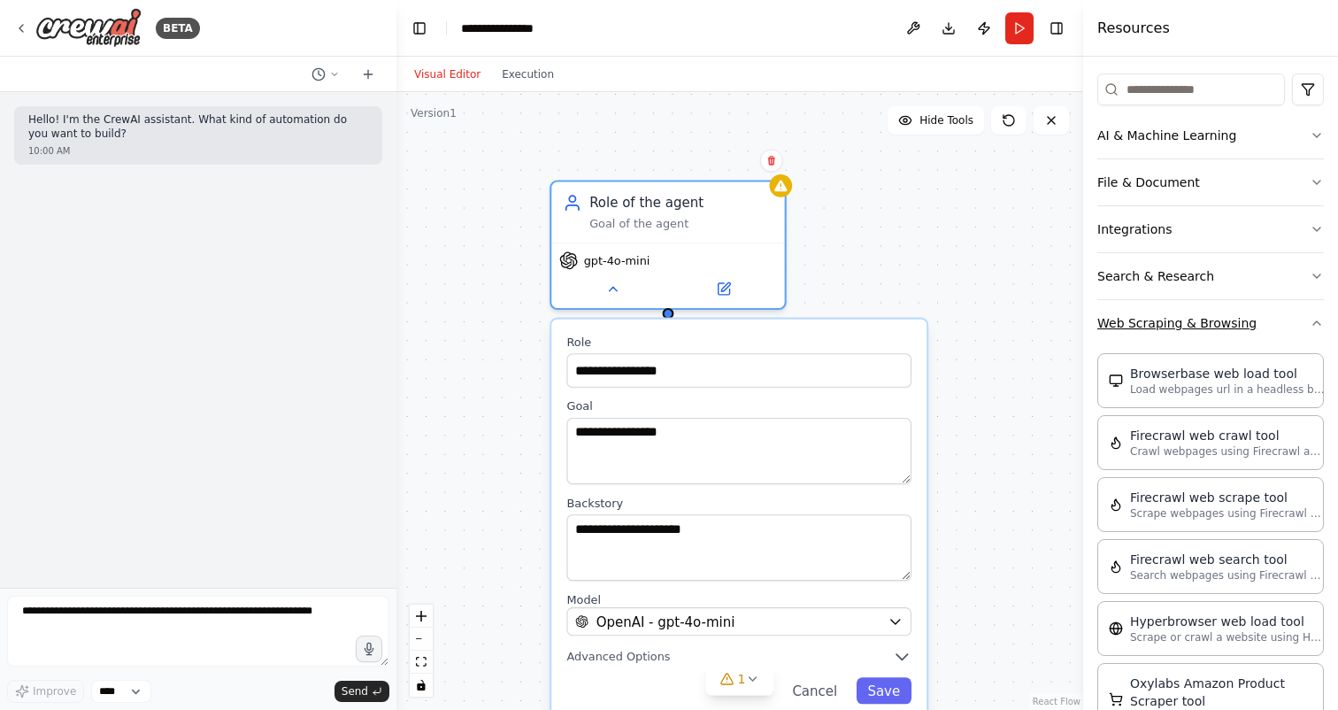
click at [1195, 334] on button "Web Scraping & Browsing" at bounding box center [1210, 323] width 227 height 46
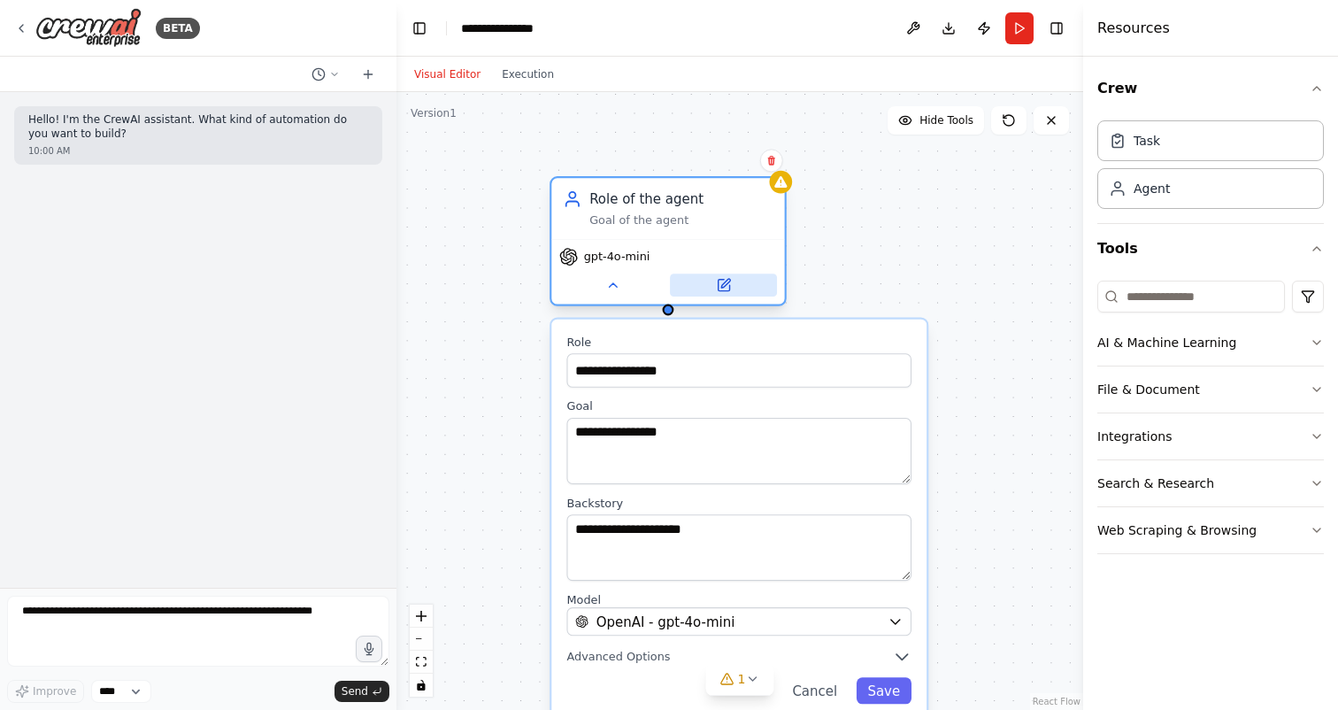
click at [719, 280] on icon at bounding box center [724, 286] width 12 height 12
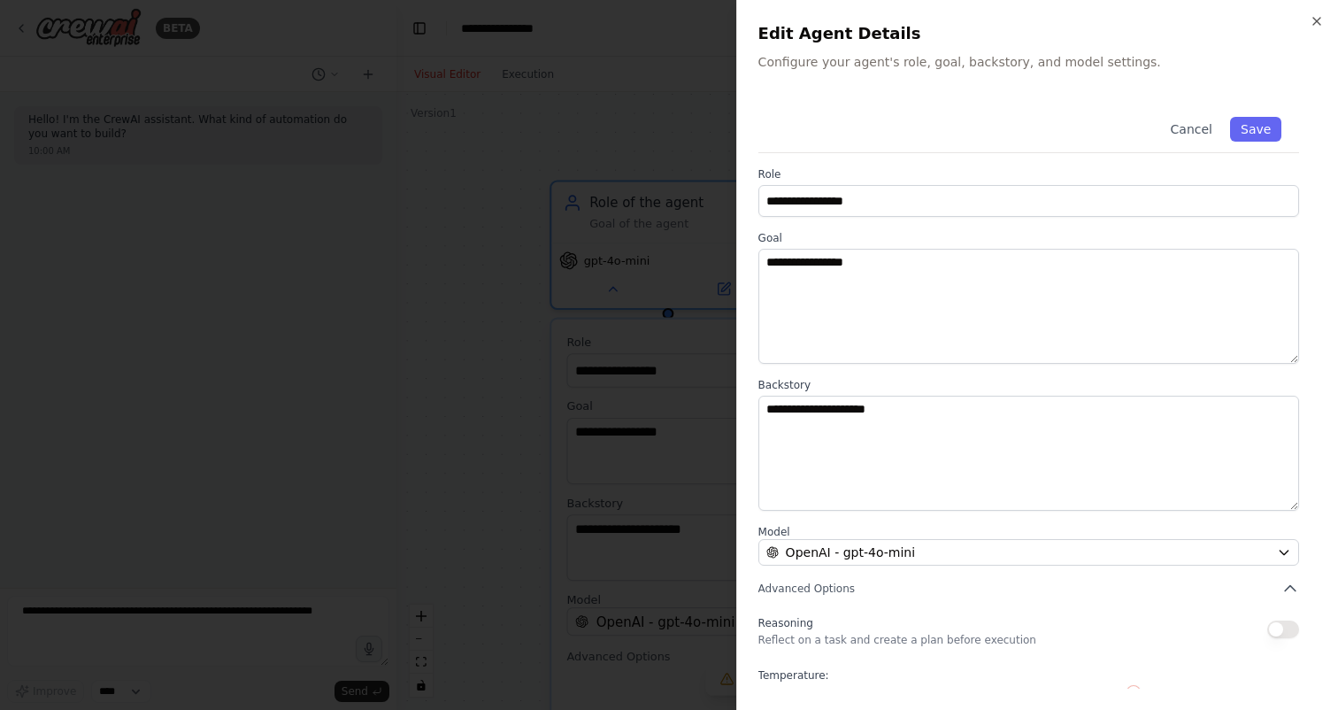
scroll to position [92, 0]
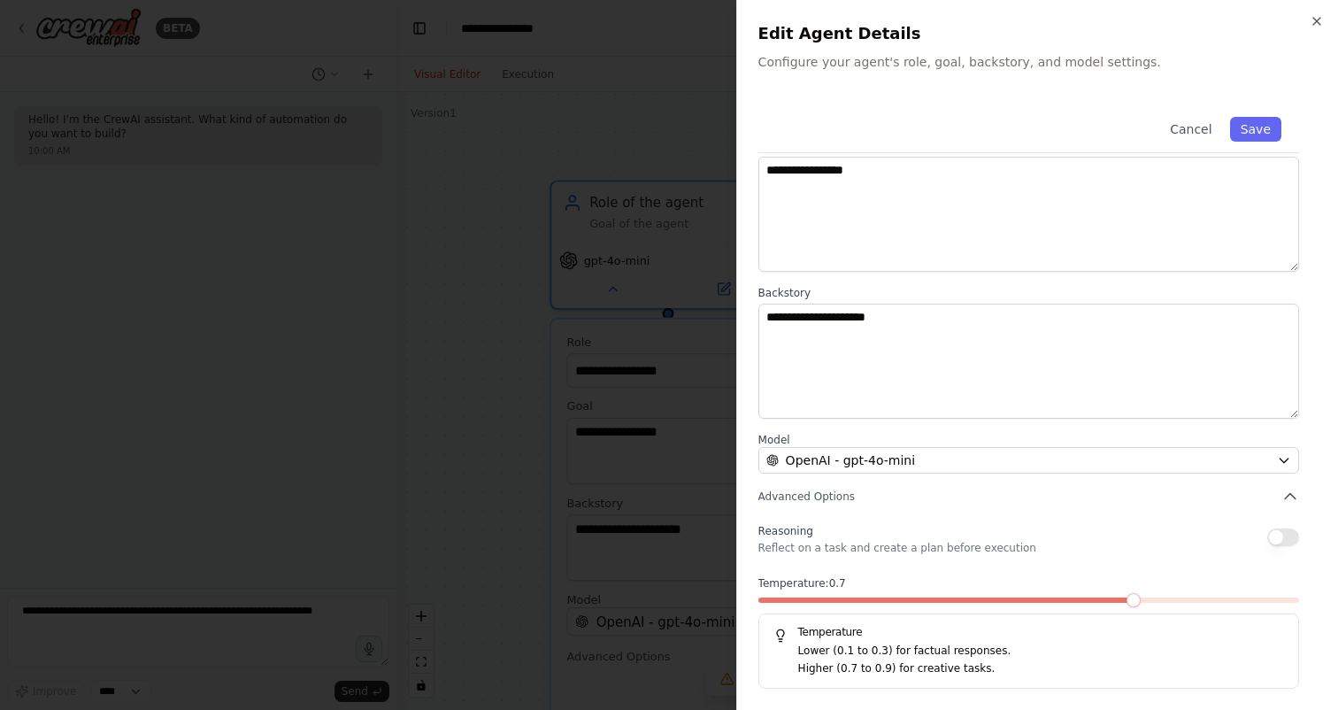
click at [1141, 607] on span at bounding box center [1133, 600] width 14 height 14
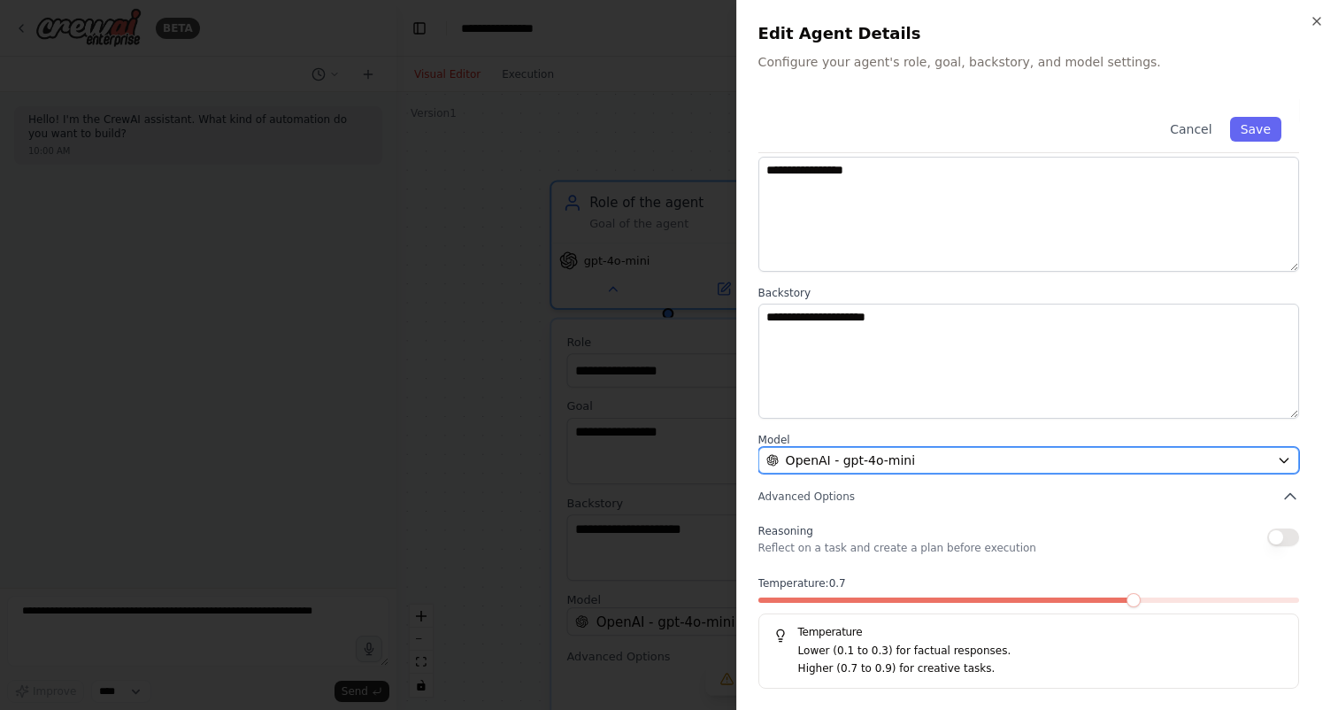
click at [1129, 466] on div "OpenAI - gpt-4o-mini" at bounding box center [1018, 460] width 504 height 18
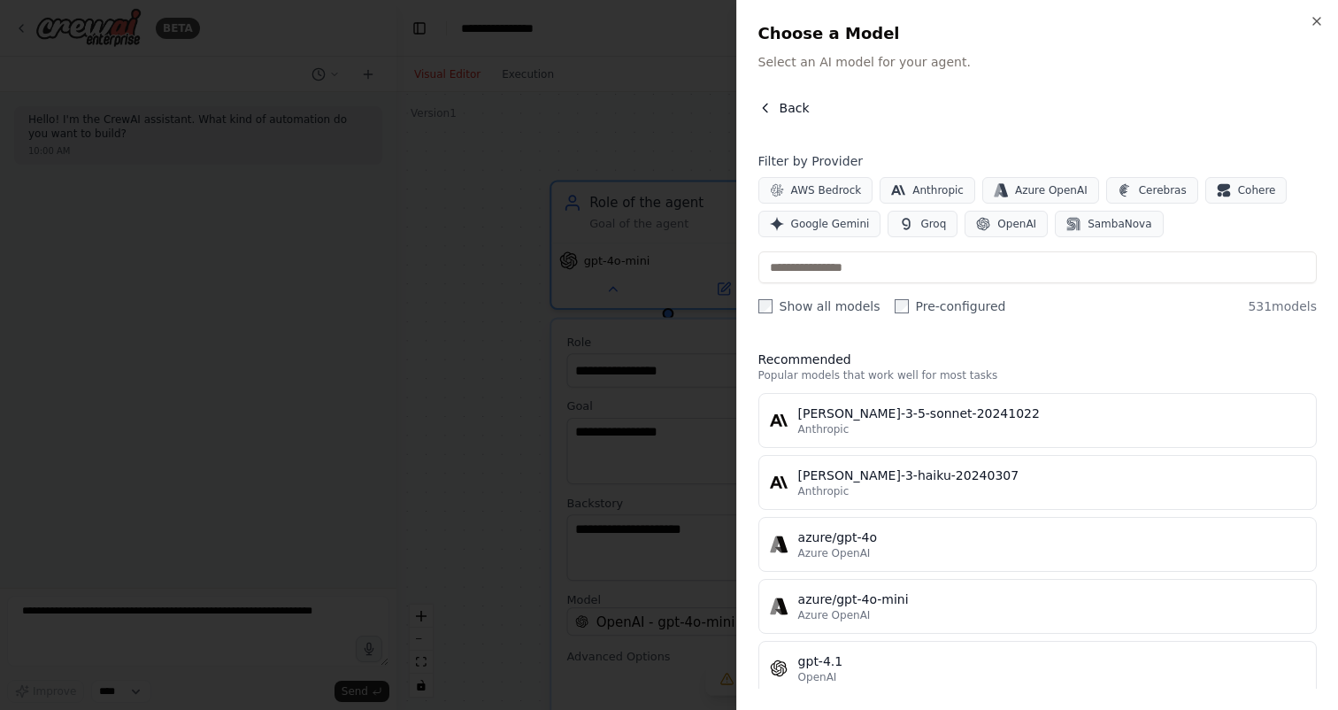
click at [759, 102] on icon "button" at bounding box center [765, 108] width 14 height 14
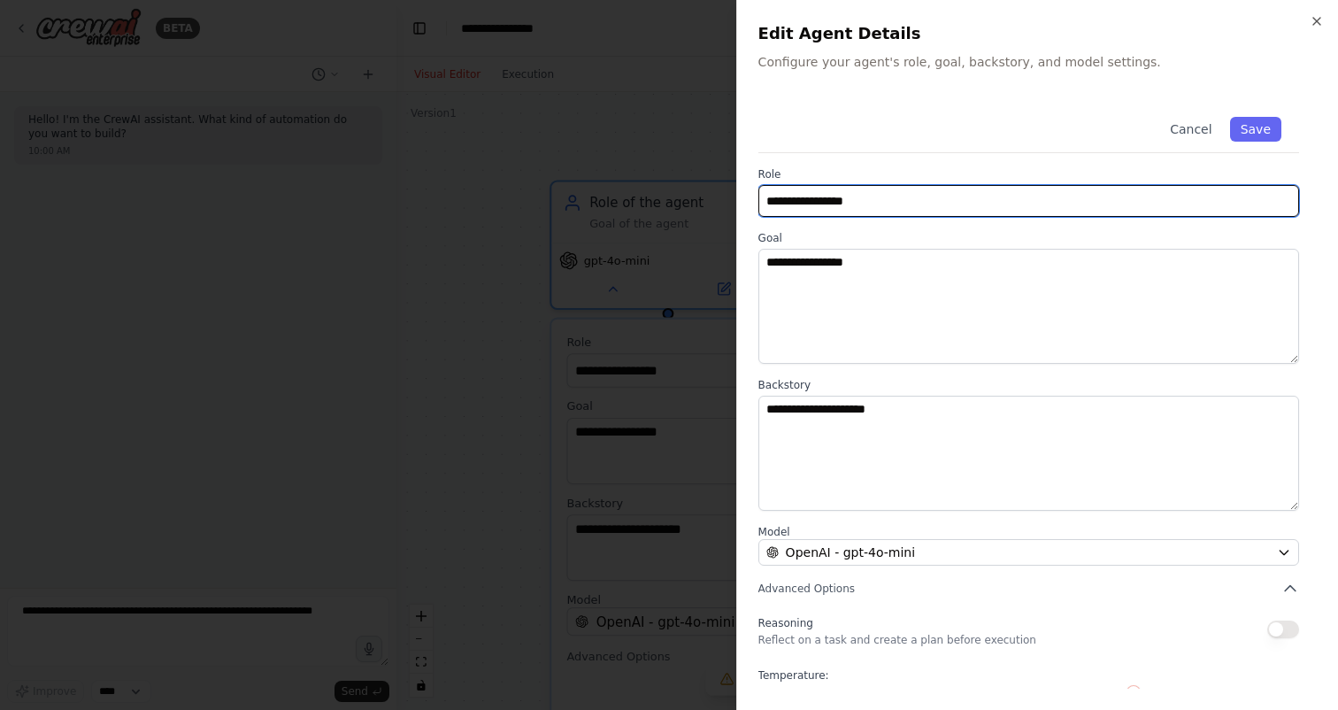
click at [919, 211] on input "**********" at bounding box center [1028, 201] width 541 height 32
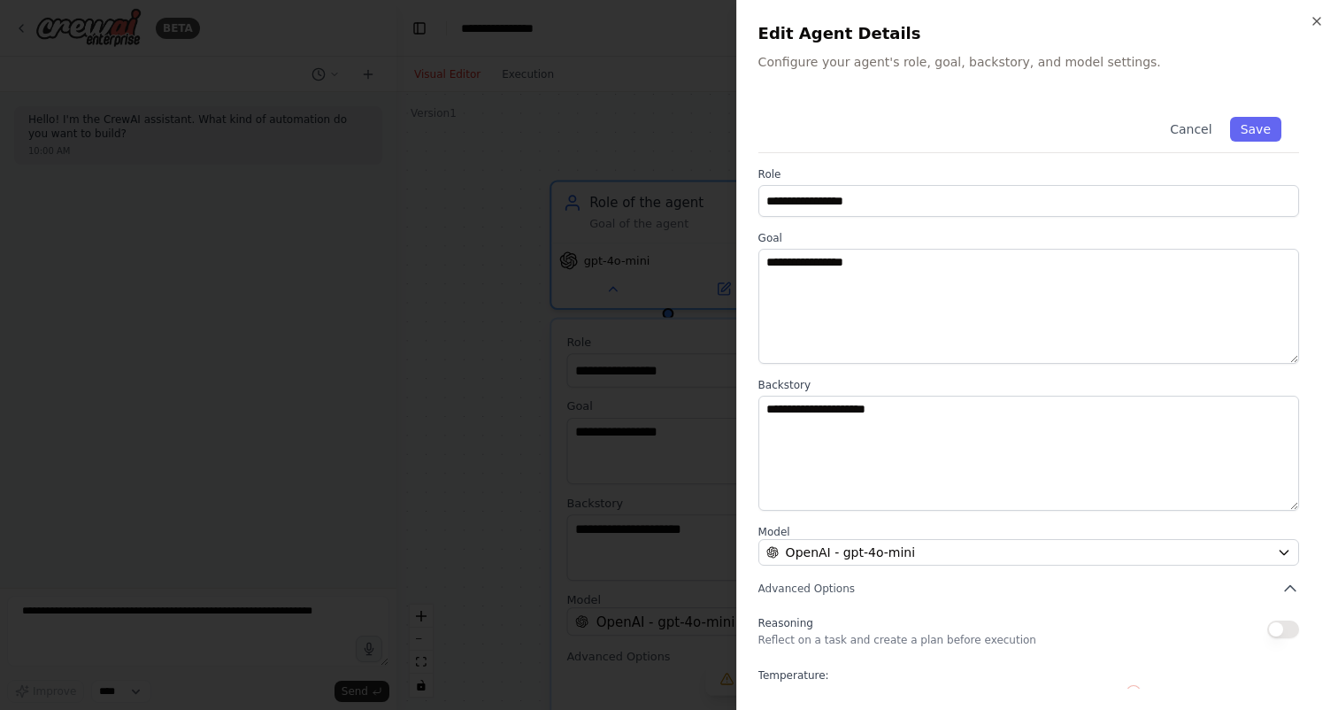
click at [1324, 19] on div "**********" at bounding box center [1037, 355] width 602 height 710
click at [1312, 20] on icon "button" at bounding box center [1317, 21] width 14 height 14
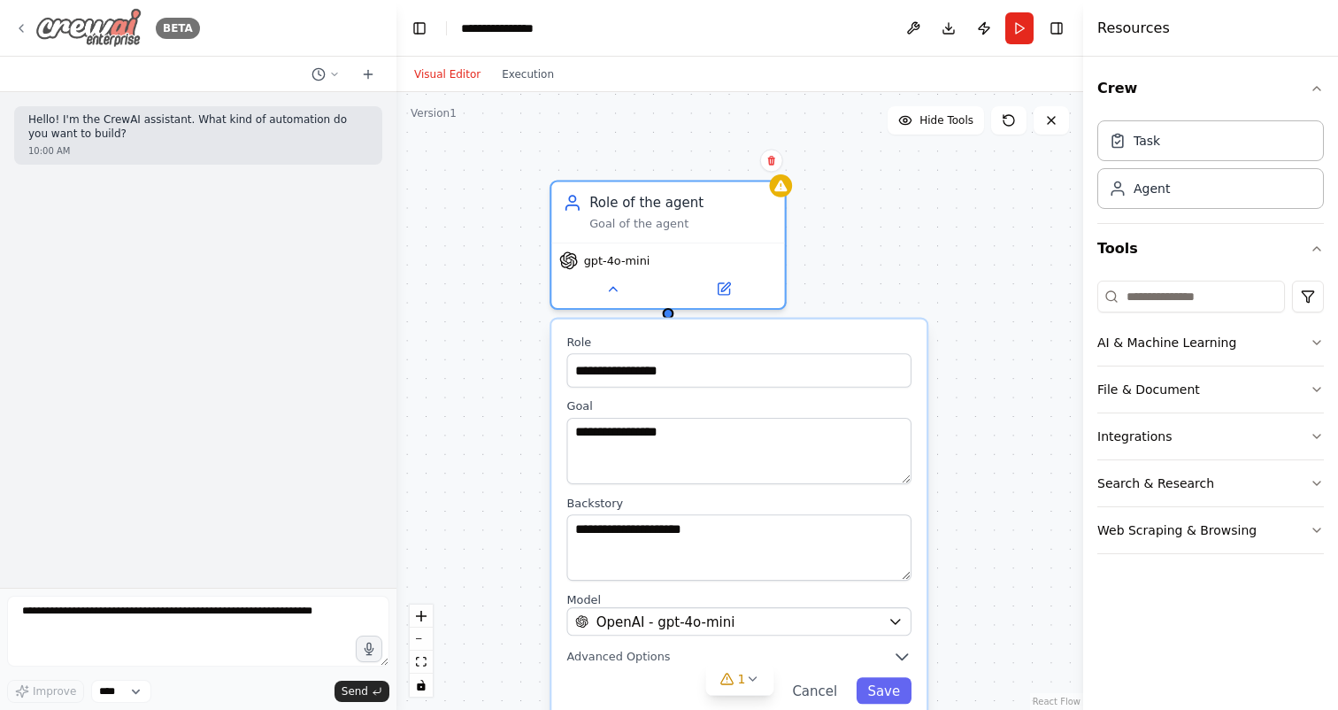
click at [18, 29] on icon at bounding box center [21, 28] width 14 height 14
